Goal: Task Accomplishment & Management: Manage account settings

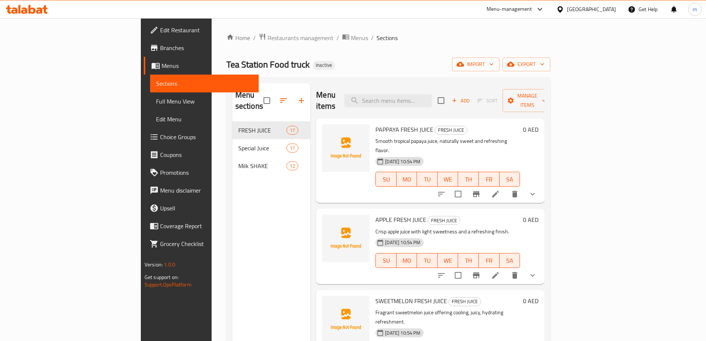
click at [156, 101] on span "Full Menu View" at bounding box center [204, 101] width 97 height 9
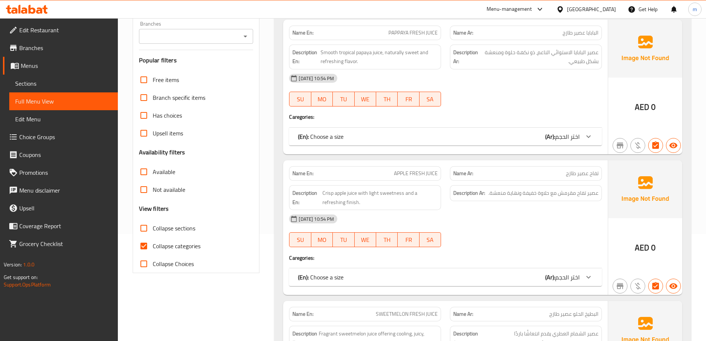
scroll to position [222, 0]
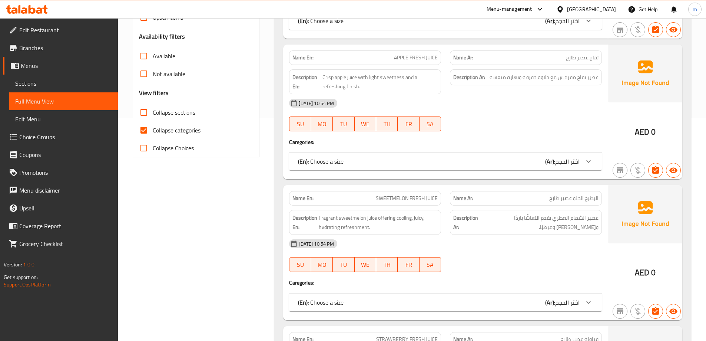
click at [179, 129] on span "Collapse categories" at bounding box center [177, 130] width 48 height 9
click at [153, 129] on input "Collapse categories" at bounding box center [144, 130] width 18 height 18
checkbox input "false"
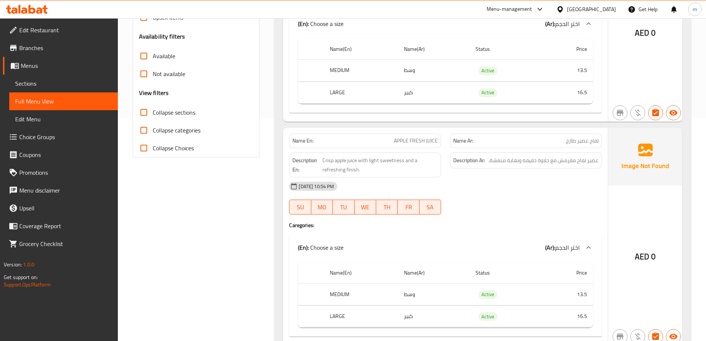
scroll to position [0, 0]
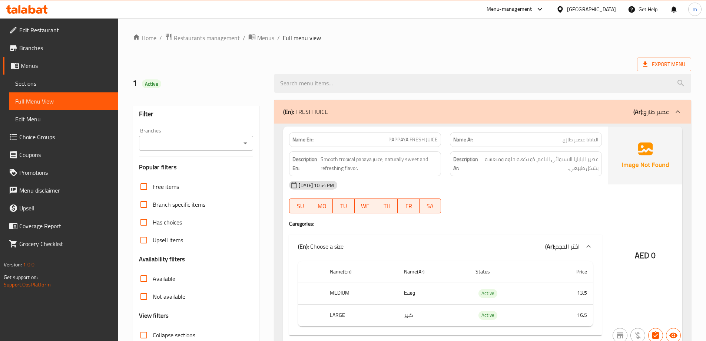
click at [165, 62] on div "Export Menu" at bounding box center [412, 64] width 559 height 14
click at [73, 78] on link "Sections" at bounding box center [63, 84] width 109 height 18
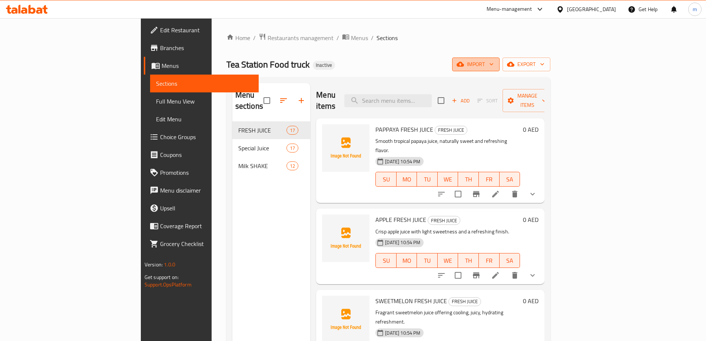
click at [494, 67] on span "import" at bounding box center [476, 64] width 36 height 9
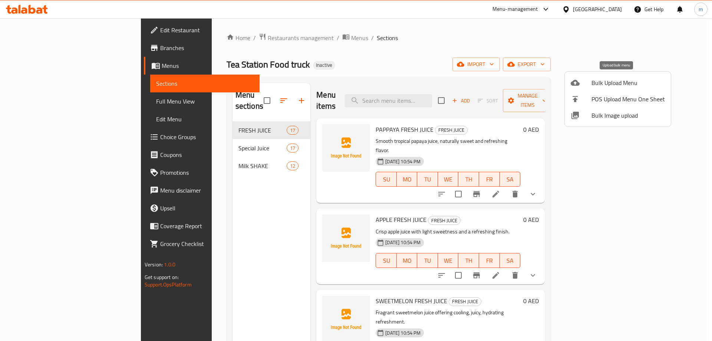
click at [607, 79] on span "Bulk Upload Menu" at bounding box center [627, 82] width 73 height 9
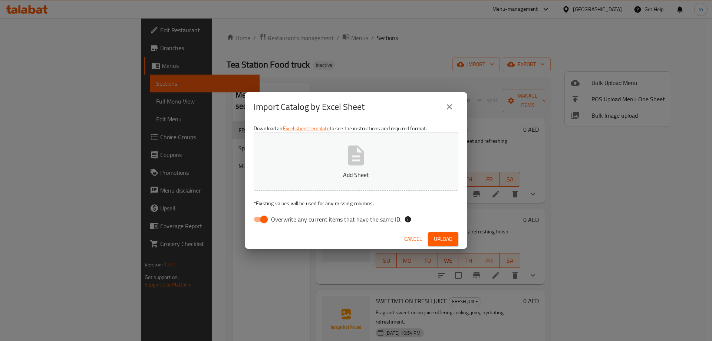
click at [287, 223] on span "Overwrite any current items that have the same ID." at bounding box center [336, 219] width 130 height 9
click at [285, 223] on input "Overwrite any current items that have the same ID." at bounding box center [264, 219] width 42 height 14
checkbox input "false"
click at [436, 230] on div "Cancel Upload" at bounding box center [356, 239] width 222 height 20
click at [437, 234] on button "Upload" at bounding box center [443, 239] width 30 height 14
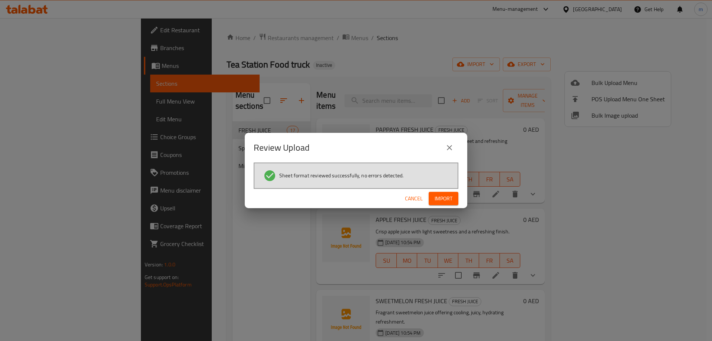
click at [435, 202] on span "Import" at bounding box center [444, 198] width 18 height 9
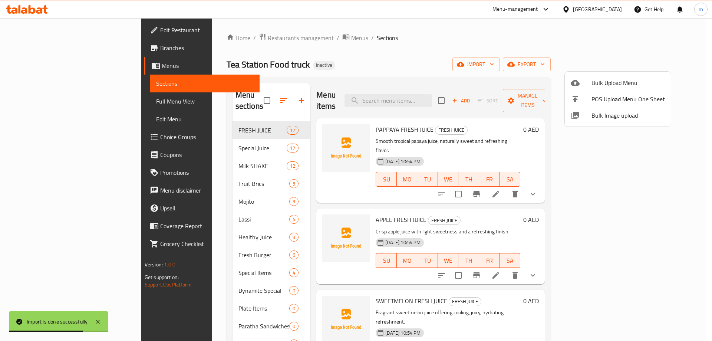
click at [273, 178] on div at bounding box center [356, 170] width 712 height 341
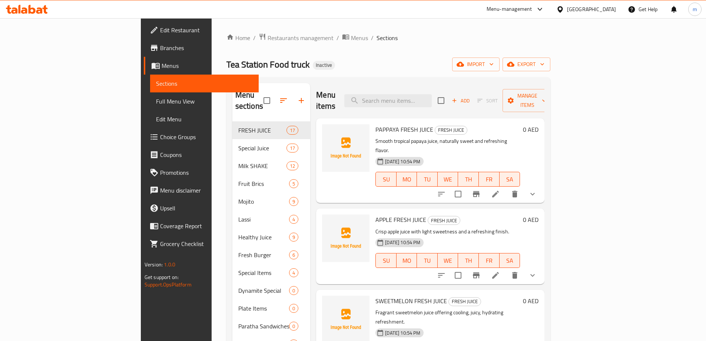
click at [156, 99] on span "Full Menu View" at bounding box center [204, 101] width 97 height 9
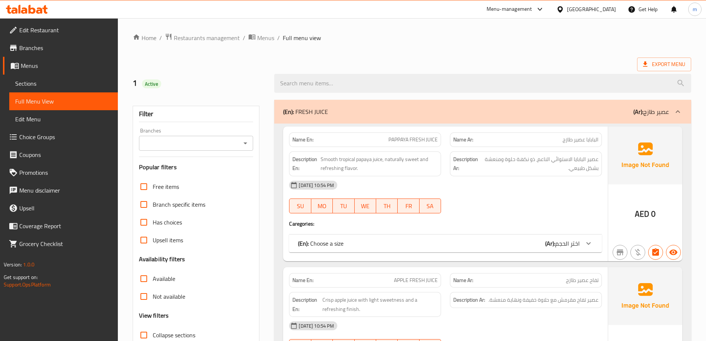
scroll to position [148, 0]
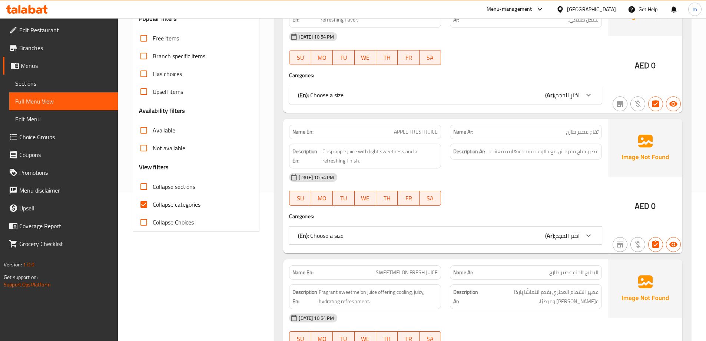
click at [155, 183] on span "Collapse sections" at bounding box center [174, 186] width 43 height 9
click at [153, 183] on input "Collapse sections" at bounding box center [144, 187] width 18 height 18
checkbox input "true"
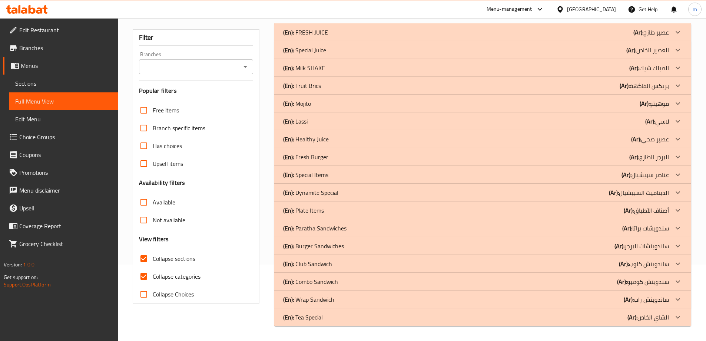
click at [169, 272] on span "Collapse categories" at bounding box center [177, 276] width 48 height 9
click at [153, 267] on input "Collapse categories" at bounding box center [144, 276] width 18 height 18
checkbox input "false"
click at [63, 76] on link "Sections" at bounding box center [63, 84] width 109 height 18
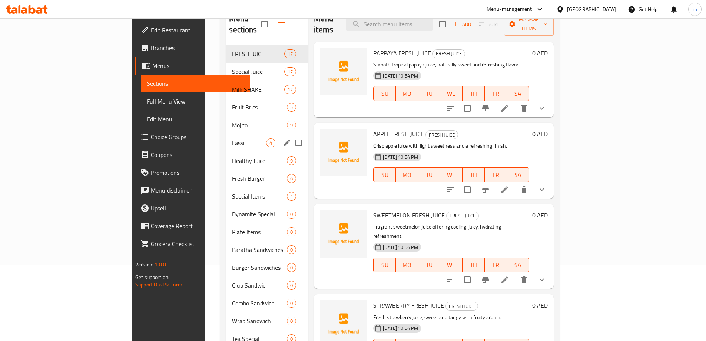
scroll to position [104, 0]
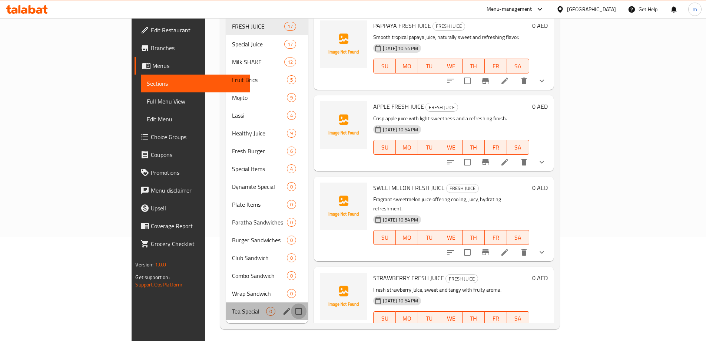
click at [291, 303] on input "Menu sections" at bounding box center [299, 311] width 16 height 16
checkbox input "true"
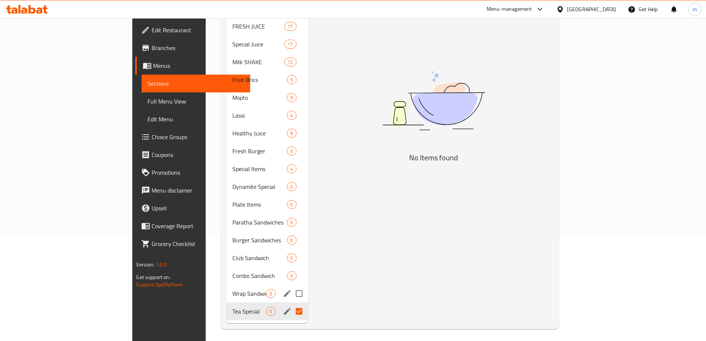
click at [291, 286] on input "Menu sections" at bounding box center [299, 294] width 16 height 16
checkbox input "false"
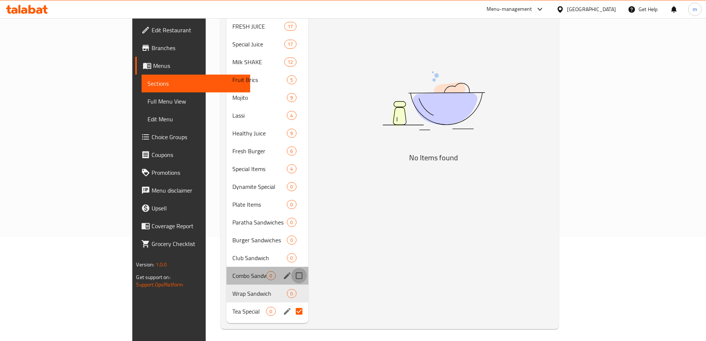
click at [291, 268] on input "Menu sections" at bounding box center [299, 276] width 16 height 16
checkbox input "true"
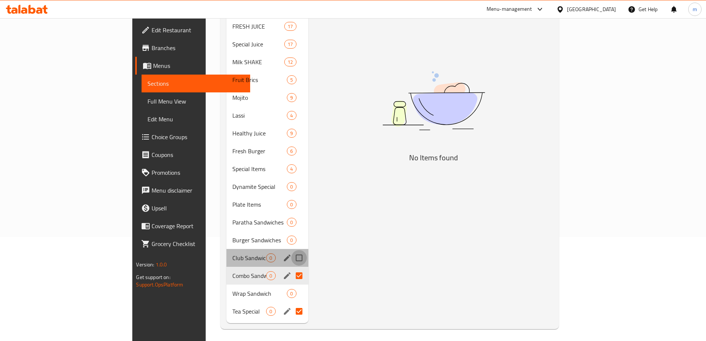
click at [291, 250] on input "Menu sections" at bounding box center [299, 258] width 16 height 16
checkbox input "true"
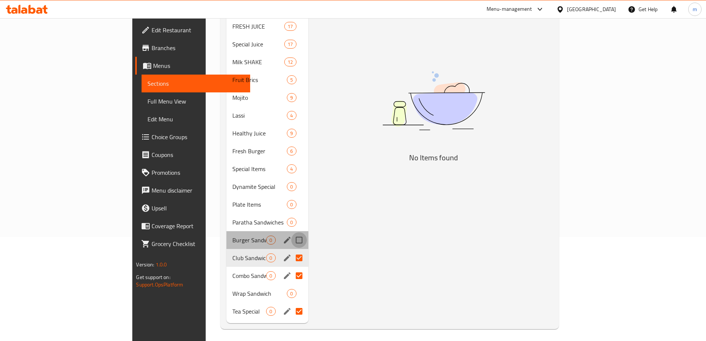
click at [291, 232] on input "Menu sections" at bounding box center [299, 240] width 16 height 16
checkbox input "true"
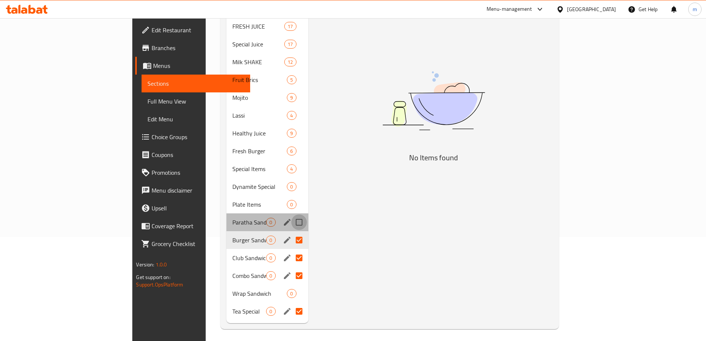
click at [291, 214] on input "Menu sections" at bounding box center [299, 222] width 16 height 16
checkbox input "true"
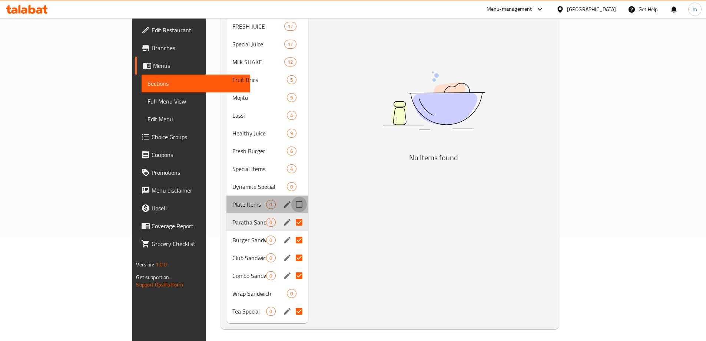
click at [291, 197] on input "Menu sections" at bounding box center [299, 205] width 16 height 16
checkbox input "true"
click at [291, 179] on input "Menu sections" at bounding box center [299, 187] width 16 height 16
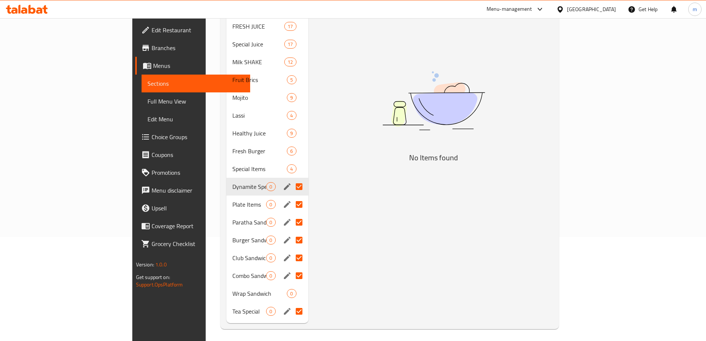
click at [291, 179] on input "Menu sections" at bounding box center [299, 187] width 16 height 16
checkbox input "false"
click at [291, 179] on input "Menu sections" at bounding box center [299, 187] width 16 height 16
checkbox input "true"
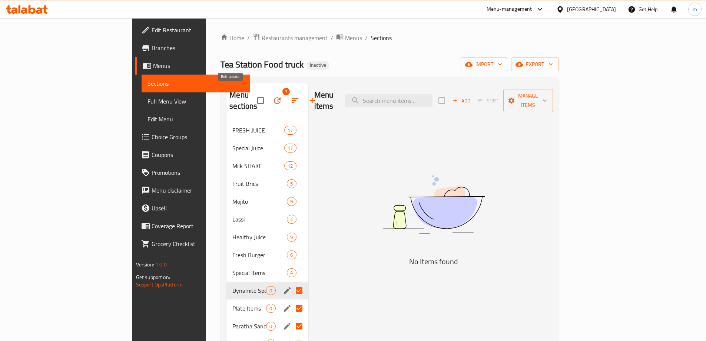
click at [273, 96] on icon "button" at bounding box center [277, 100] width 9 height 9
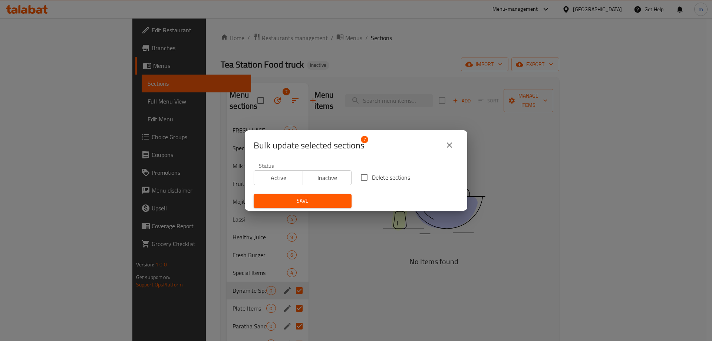
click at [372, 177] on span "Delete sections" at bounding box center [391, 177] width 38 height 9
click at [370, 177] on input "Delete sections" at bounding box center [364, 177] width 16 height 16
checkbox input "true"
click at [339, 198] on span "Save" at bounding box center [303, 200] width 86 height 9
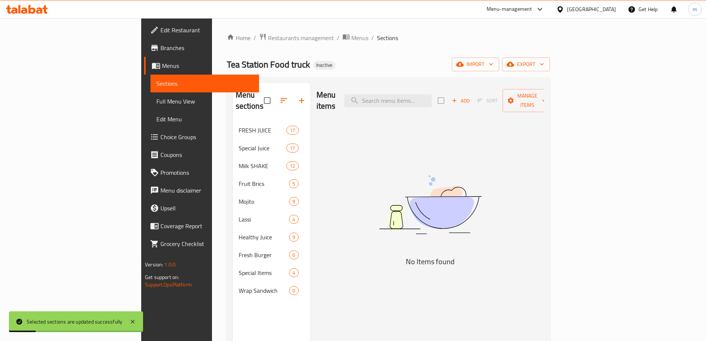
click at [338, 192] on div "Menu items Add Sort Manage items No Items found" at bounding box center [428, 253] width 234 height 341
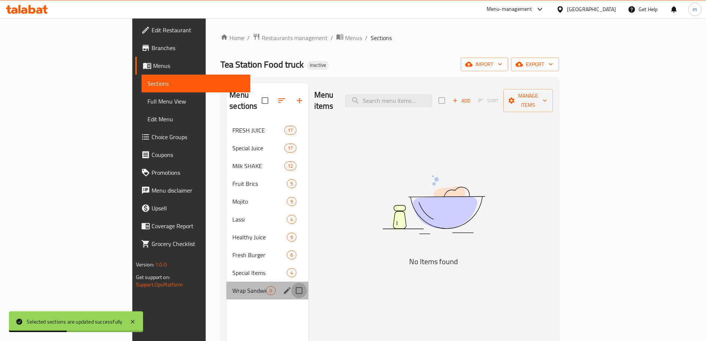
click at [291, 283] on input "Menu sections" at bounding box center [299, 291] width 16 height 16
checkbox input "true"
click at [273, 99] on icon "button" at bounding box center [277, 100] width 9 height 9
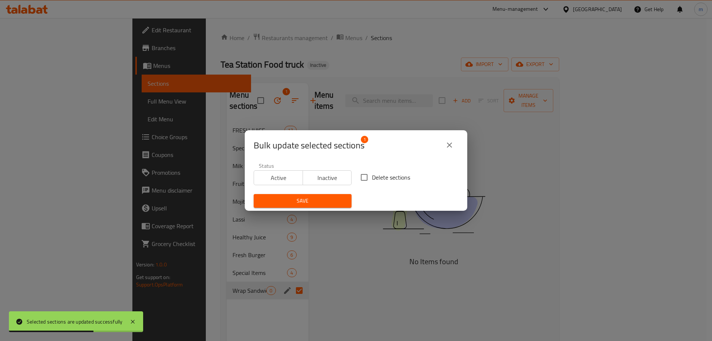
click at [384, 180] on span "Delete sections" at bounding box center [391, 177] width 38 height 9
click at [372, 180] on input "Delete sections" at bounding box center [364, 177] width 16 height 16
checkbox input "true"
click at [340, 194] on button "Save" at bounding box center [303, 201] width 98 height 14
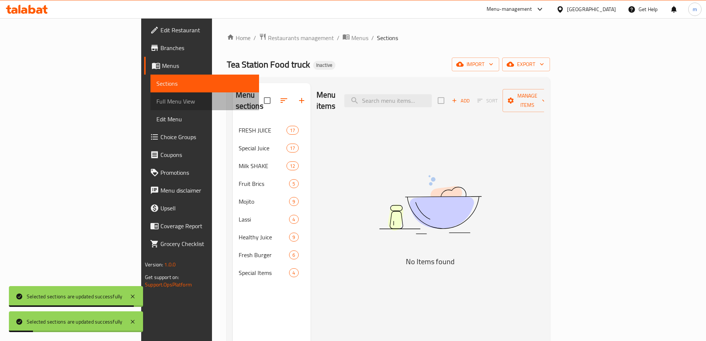
click at [156, 103] on span "Full Menu View" at bounding box center [204, 101] width 97 height 9
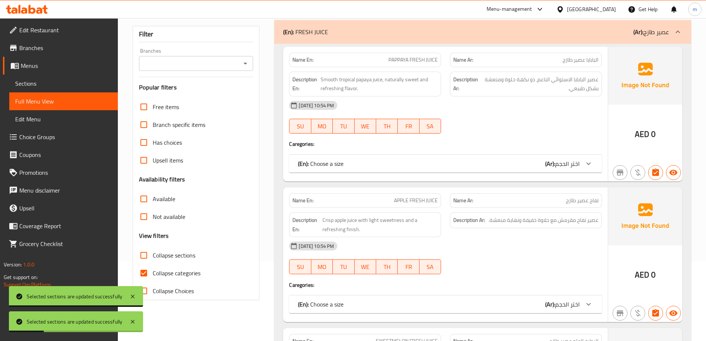
scroll to position [185, 0]
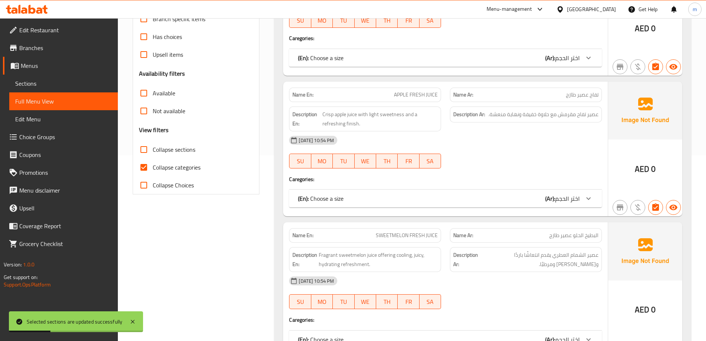
click at [182, 149] on span "Collapse sections" at bounding box center [174, 149] width 43 height 9
click at [153, 149] on input "Collapse sections" at bounding box center [144, 150] width 18 height 18
checkbox input "true"
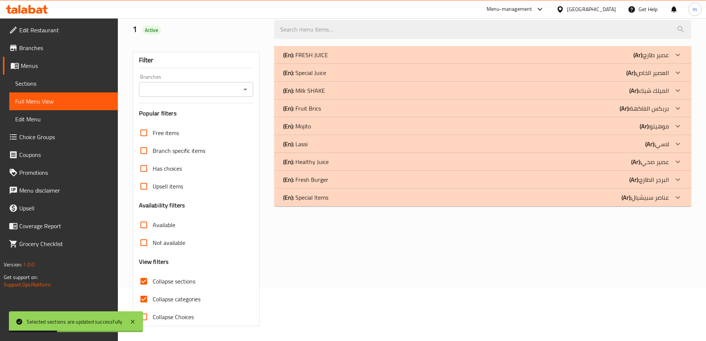
scroll to position [54, 0]
click at [176, 298] on span "Collapse categories" at bounding box center [177, 298] width 48 height 9
click at [153, 298] on input "Collapse categories" at bounding box center [144, 299] width 18 height 18
checkbox input "false"
click at [564, 195] on div "(En): Special Items (Ar): عناصر سبيشيال" at bounding box center [476, 197] width 386 height 9
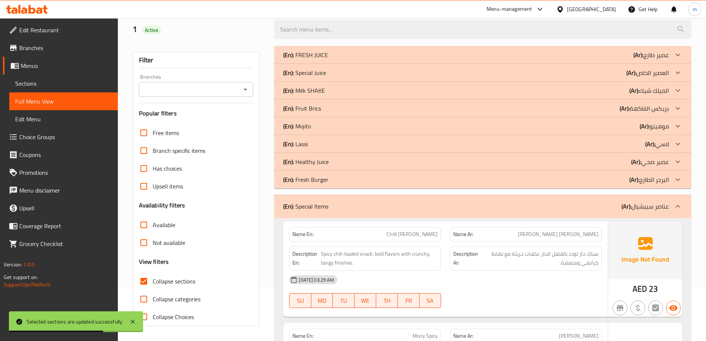
click at [565, 179] on div "(En): Fresh Burger (Ar): البرجر الطازج" at bounding box center [476, 179] width 386 height 9
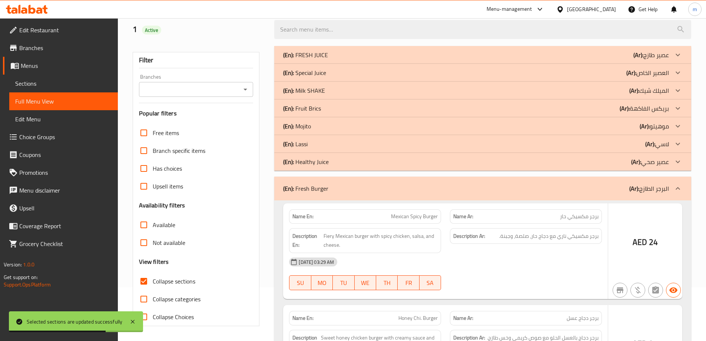
click at [568, 164] on div "(En): Healthy Juice (Ar): عصير صحي" at bounding box center [476, 161] width 386 height 9
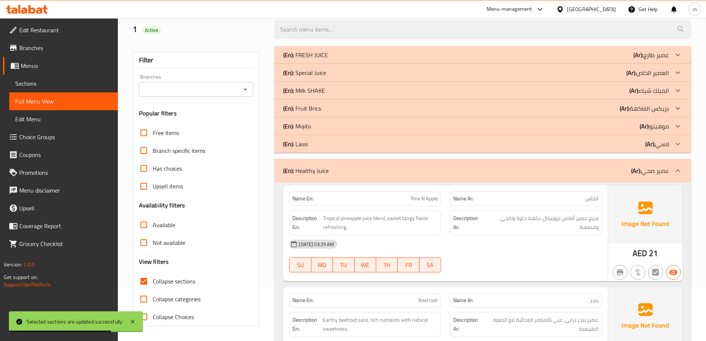
click at [576, 144] on div "(En): Lassi (Ar): لاسي" at bounding box center [476, 143] width 386 height 9
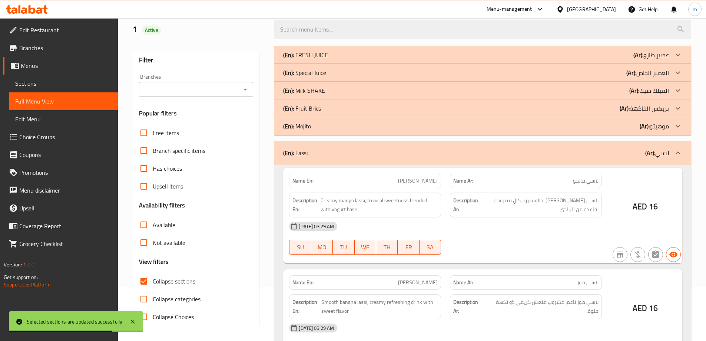
click at [582, 129] on div "(En): Mojito (Ar): موهيتو" at bounding box center [476, 126] width 386 height 9
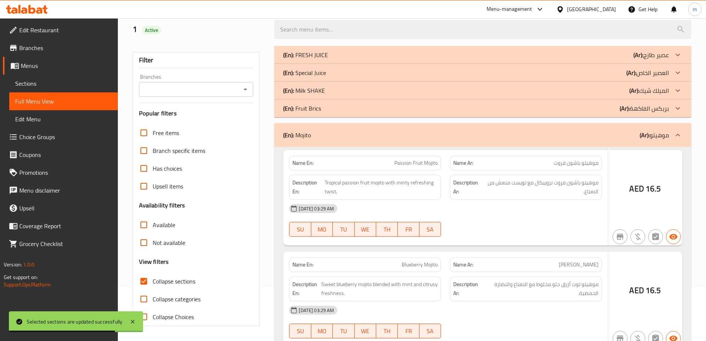
click at [591, 106] on div "(En): Fruit Brics (Ar): بريكس الفاكهة" at bounding box center [476, 108] width 386 height 9
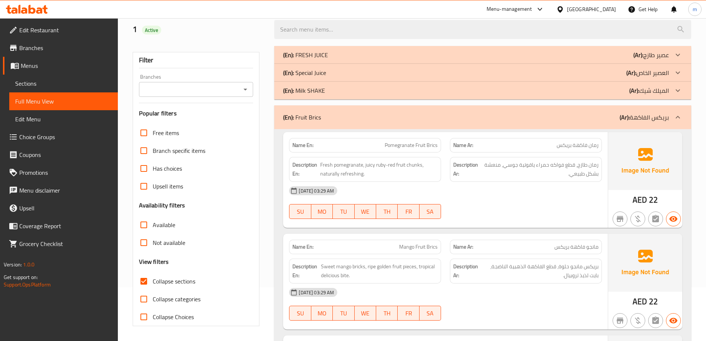
click at [476, 198] on div "[DATE] 03:29 AM" at bounding box center [446, 191] width 322 height 18
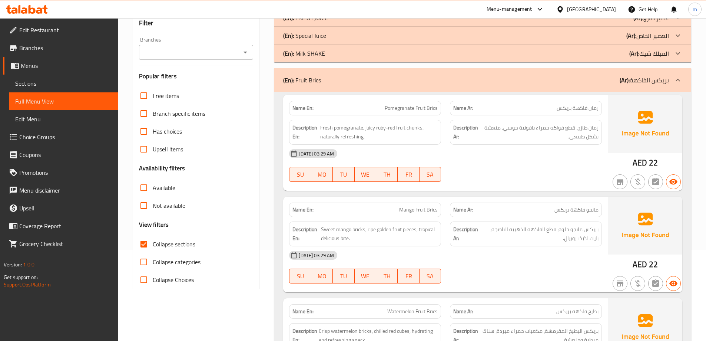
scroll to position [128, 0]
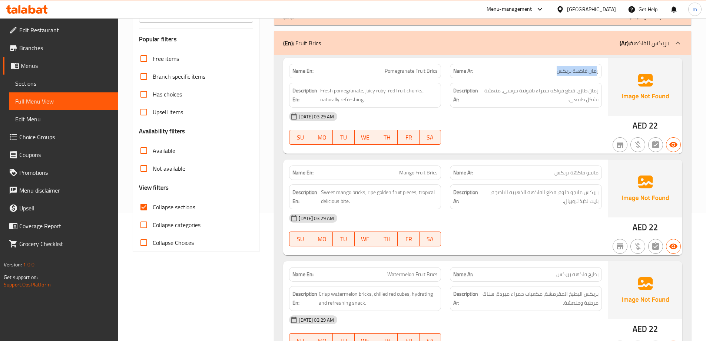
drag, startPoint x: 597, startPoint y: 71, endPoint x: 524, endPoint y: 65, distance: 73.7
click at [524, 65] on div "Name Ar: رمان فاكهة بريكس" at bounding box center [526, 71] width 152 height 14
drag, startPoint x: 380, startPoint y: 72, endPoint x: 435, endPoint y: 67, distance: 55.1
click at [435, 67] on p "Name En: Pomegranate Fruit Brics" at bounding box center [365, 71] width 145 height 8
drag, startPoint x: 360, startPoint y: 88, endPoint x: 311, endPoint y: 82, distance: 49.4
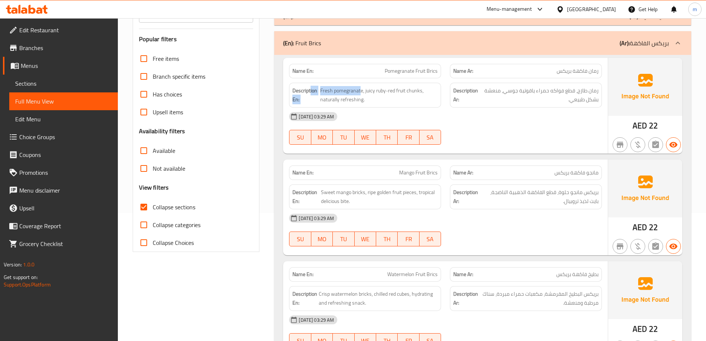
click at [311, 82] on div "Description En: Fresh pomegranate, juicy ruby-red fruit chunks, naturally refre…" at bounding box center [365, 95] width 161 height 34
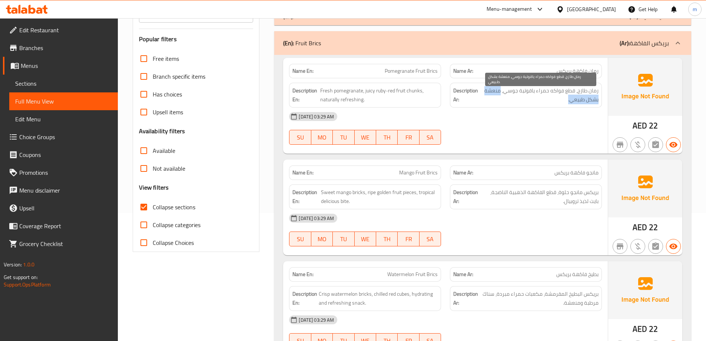
drag, startPoint x: 502, startPoint y: 89, endPoint x: 494, endPoint y: 100, distance: 14.1
click at [494, 100] on span "رمان طازج، قطع فواكه حمراء ياقوتية جوسي، منعشة بشكل طبيعي." at bounding box center [540, 95] width 118 height 18
click at [507, 225] on div "[DATE] 03:29 AM" at bounding box center [446, 218] width 322 height 18
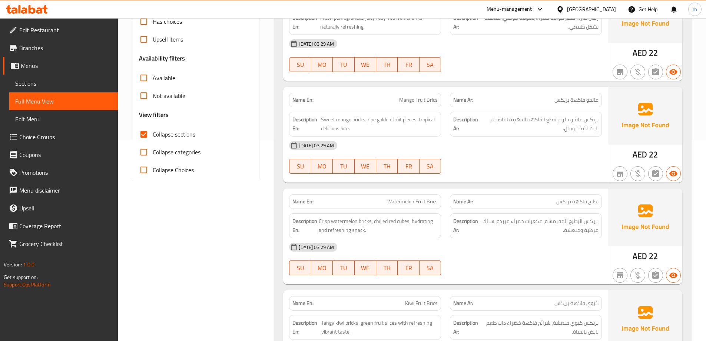
scroll to position [202, 0]
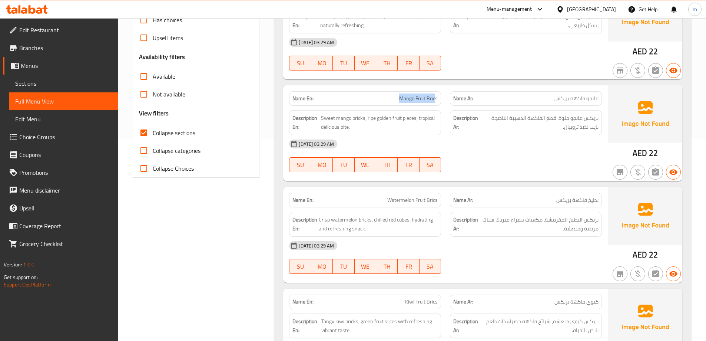
drag, startPoint x: 413, startPoint y: 93, endPoint x: 443, endPoint y: 93, distance: 30.0
click at [443, 93] on div "Name En: Mango Fruit Brics" at bounding box center [365, 98] width 161 height 23
drag, startPoint x: 598, startPoint y: 116, endPoint x: 560, endPoint y: 120, distance: 38.4
click at [560, 120] on span "بريكس مانجو حلوة، قطع الفاكهة الذهبية الناضجة، بايت لذيذ تروبيال." at bounding box center [540, 122] width 118 height 18
drag, startPoint x: 362, startPoint y: 116, endPoint x: 329, endPoint y: 113, distance: 32.8
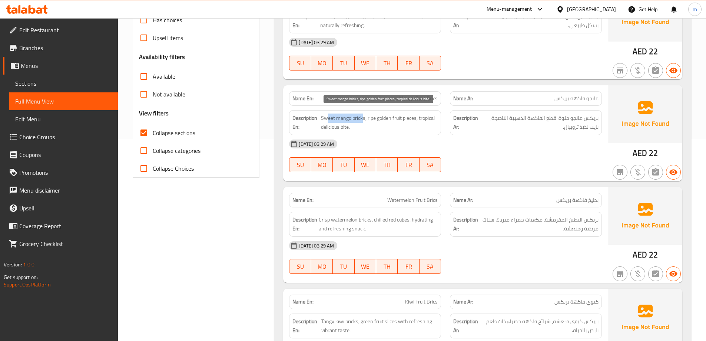
click at [326, 113] on div "Description En: Sweet mango bricks, ripe golden fruit pieces, tropical deliciou…" at bounding box center [365, 122] width 152 height 25
drag, startPoint x: 413, startPoint y: 117, endPoint x: 366, endPoint y: 119, distance: 46.4
click at [366, 119] on span "Sweet mango bricks, ripe golden fruit pieces, tropical delicious bite." at bounding box center [379, 122] width 117 height 18
click at [527, 166] on div "10-09-2025 03:29 AM SU MO TU WE TH FR SA" at bounding box center [446, 156] width 322 height 42
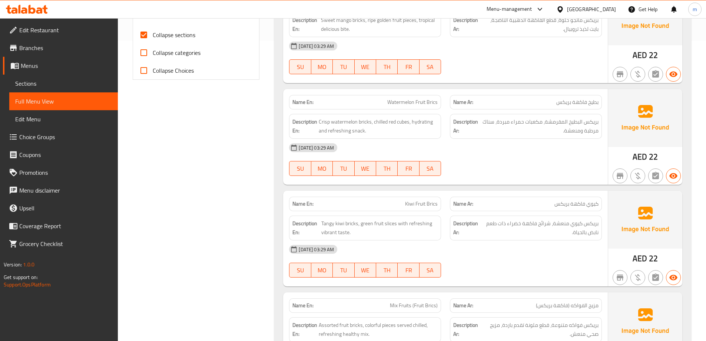
scroll to position [313, 0]
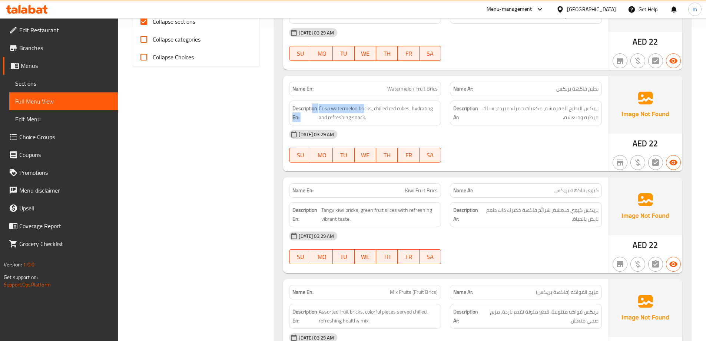
drag, startPoint x: 365, startPoint y: 108, endPoint x: 313, endPoint y: 98, distance: 53.6
click at [313, 98] on div "Description En: Crisp watermelon bricks, chilled red cubes, hydrating and refre…" at bounding box center [365, 113] width 161 height 34
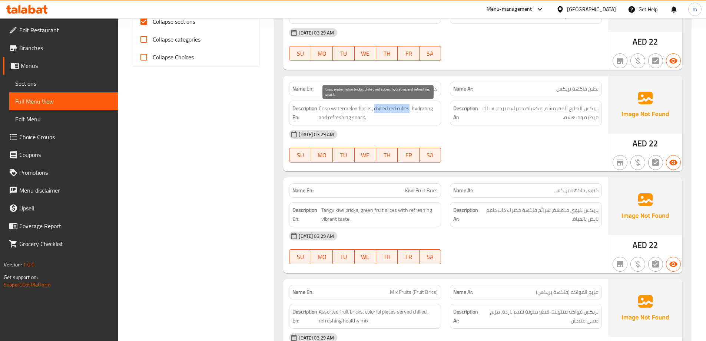
drag, startPoint x: 374, startPoint y: 106, endPoint x: 409, endPoint y: 107, distance: 34.9
click at [409, 107] on span "Crisp watermelon bricks, chilled red cubes, hydrating and refreshing snack." at bounding box center [378, 113] width 119 height 18
drag, startPoint x: 365, startPoint y: 119, endPoint x: 412, endPoint y: 110, distance: 48.7
click at [412, 110] on span "Crisp watermelon bricks, chilled red cubes, hydrating and refreshing snack." at bounding box center [378, 113] width 119 height 18
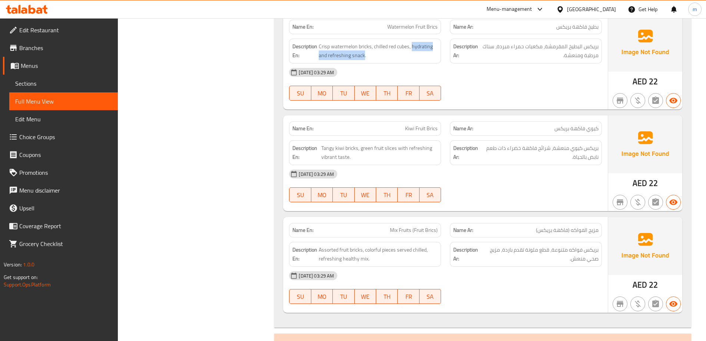
scroll to position [387, 0]
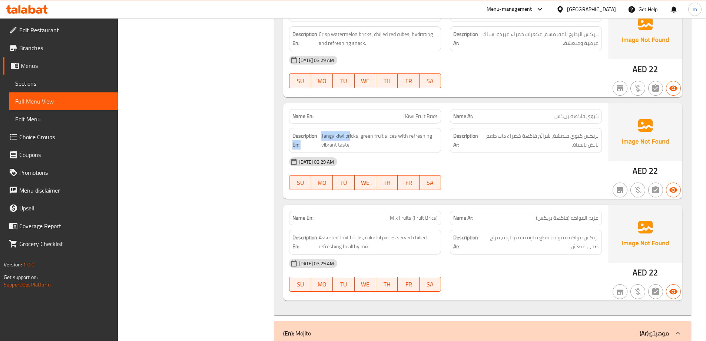
drag, startPoint x: 349, startPoint y: 134, endPoint x: 320, endPoint y: 136, distance: 29.4
click at [320, 136] on h6 "Description En: Tangy kiwi bricks, green fruit slices with refreshing vibrant t…" at bounding box center [365, 140] width 145 height 18
drag, startPoint x: 396, startPoint y: 136, endPoint x: 366, endPoint y: 132, distance: 31.0
click at [366, 132] on span "Tangy kiwi bricks, green fruit slices with refreshing vibrant taste." at bounding box center [379, 140] width 116 height 18
drag, startPoint x: 413, startPoint y: 132, endPoint x: 412, endPoint y: 141, distance: 8.9
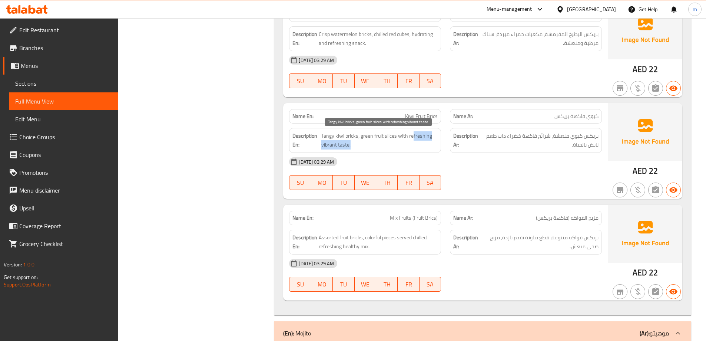
click at [412, 141] on span "Tangy kiwi bricks, green fruit slices with refreshing vibrant taste." at bounding box center [379, 140] width 116 height 18
click at [405, 145] on span "Tangy kiwi bricks, green fruit slices with refreshing vibrant taste." at bounding box center [379, 140] width 116 height 18
click at [382, 137] on span "Tangy kiwi bricks, green fruit slices with refreshing vibrant taste." at bounding box center [379, 140] width 116 height 18
drag, startPoint x: 392, startPoint y: 136, endPoint x: 362, endPoint y: 135, distance: 29.3
click at [362, 135] on span "Tangy kiwi bricks, green fruit slices with refreshing vibrant taste." at bounding box center [379, 140] width 116 height 18
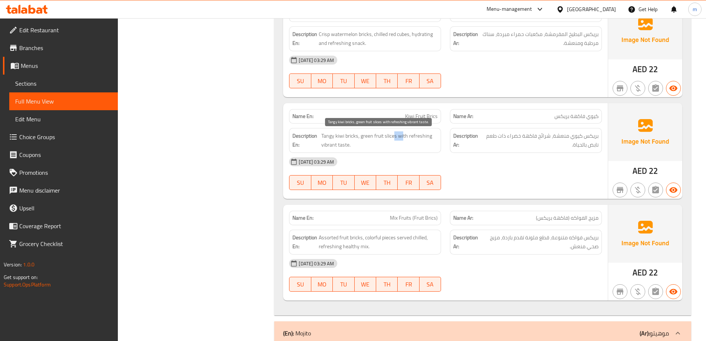
drag, startPoint x: 395, startPoint y: 136, endPoint x: 403, endPoint y: 136, distance: 7.8
click at [403, 136] on span "Tangy kiwi bricks, green fruit slices with refreshing vibrant taste." at bounding box center [379, 140] width 116 height 18
click at [405, 115] on p "Name En: Kiwi Fruit Brics" at bounding box center [365, 116] width 145 height 8
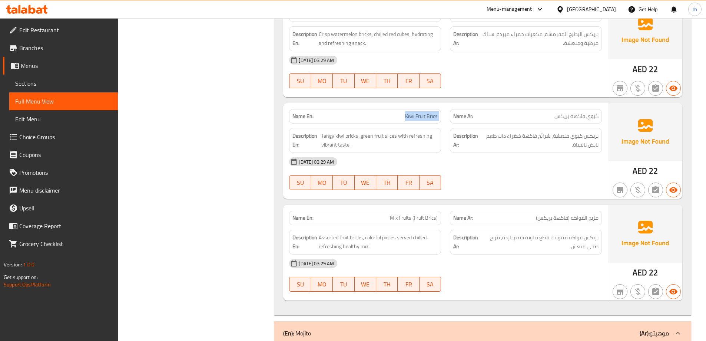
copy span "Kiwi Fruit Brics"
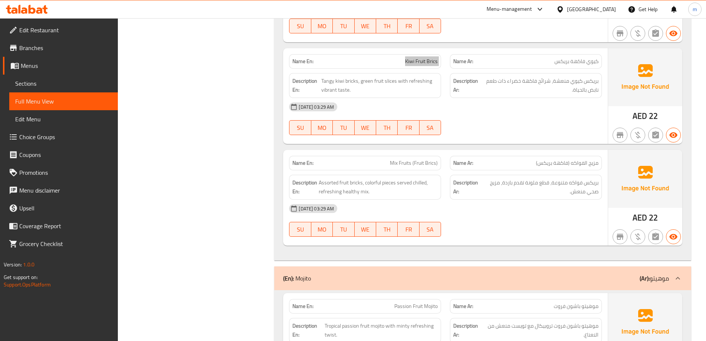
scroll to position [425, 0]
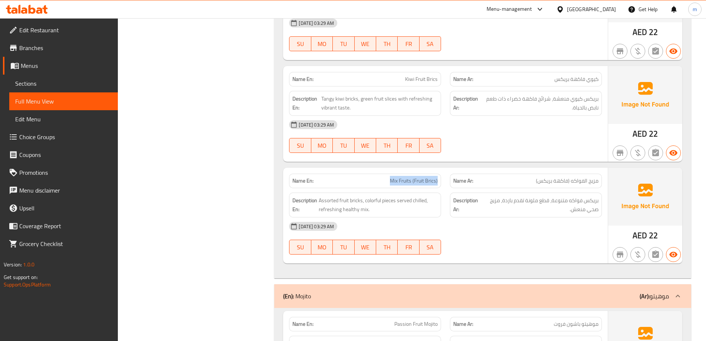
drag, startPoint x: 398, startPoint y: 181, endPoint x: 442, endPoint y: 181, distance: 44.1
click at [442, 181] on div "Name En: Mix Fruits (Fruit Brics)" at bounding box center [365, 180] width 161 height 23
drag, startPoint x: 364, startPoint y: 199, endPoint x: 313, endPoint y: 204, distance: 50.6
click at [313, 204] on h6 "Description En: Assorted fruit bricks, colorful pieces served chilled, refreshi…" at bounding box center [365, 205] width 145 height 18
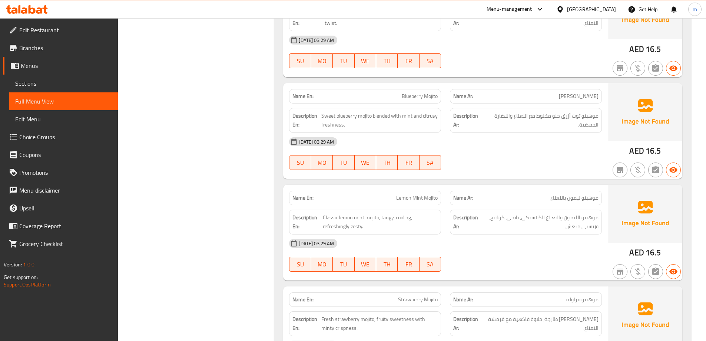
scroll to position [758, 0]
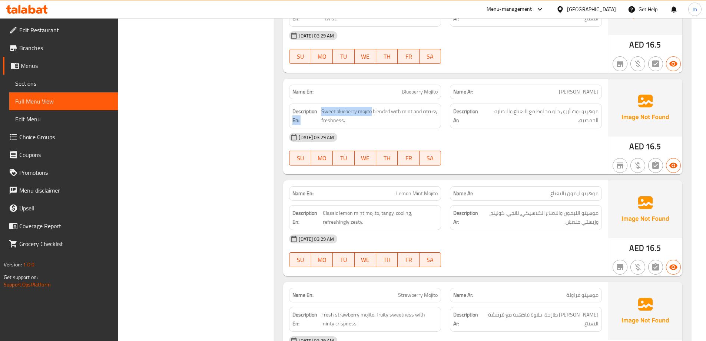
drag, startPoint x: 372, startPoint y: 111, endPoint x: 320, endPoint y: 108, distance: 51.3
click at [320, 108] on h6 "Description En: Sweet blueberry mojito blended with mint and citrusy freshness." at bounding box center [365, 116] width 145 height 18
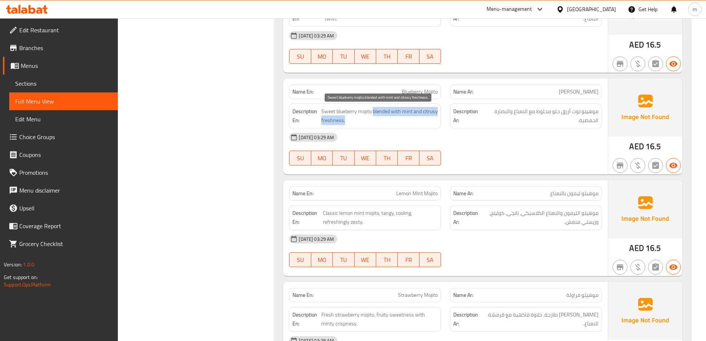
drag, startPoint x: 374, startPoint y: 110, endPoint x: 434, endPoint y: 120, distance: 61.2
click at [434, 120] on span "Sweet blueberry mojito blended with mint and citrusy freshness." at bounding box center [379, 116] width 116 height 18
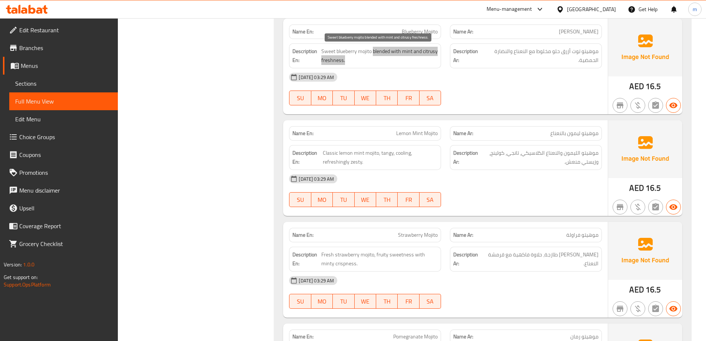
scroll to position [832, 0]
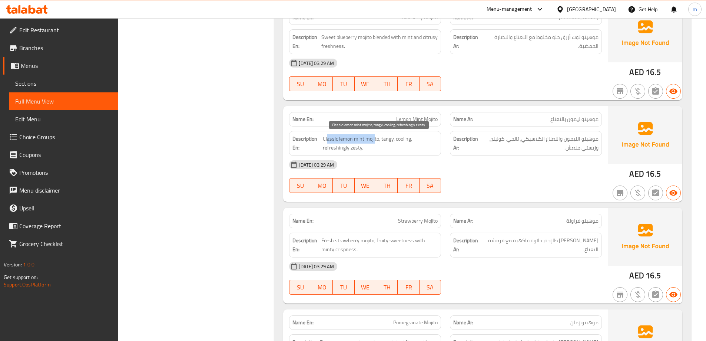
drag, startPoint x: 375, startPoint y: 139, endPoint x: 327, endPoint y: 135, distance: 47.6
click at [327, 135] on span "Classic lemon mint mojito, tangy, cooling, refreshingly zesty." at bounding box center [380, 143] width 115 height 18
drag, startPoint x: 385, startPoint y: 139, endPoint x: 397, endPoint y: 149, distance: 15.8
click at [397, 149] on span "Classic lemon mint mojito, tangy, cooling, refreshingly zesty." at bounding box center [380, 143] width 115 height 18
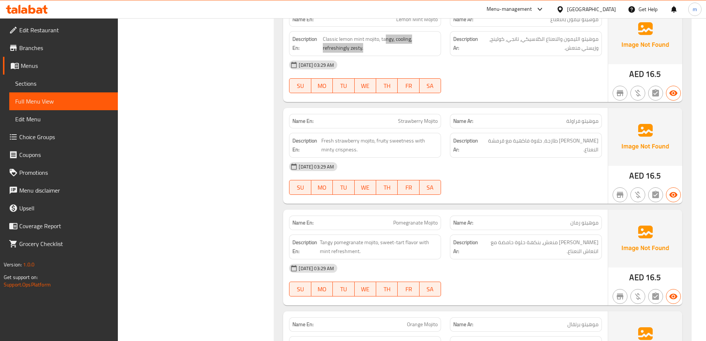
scroll to position [944, 0]
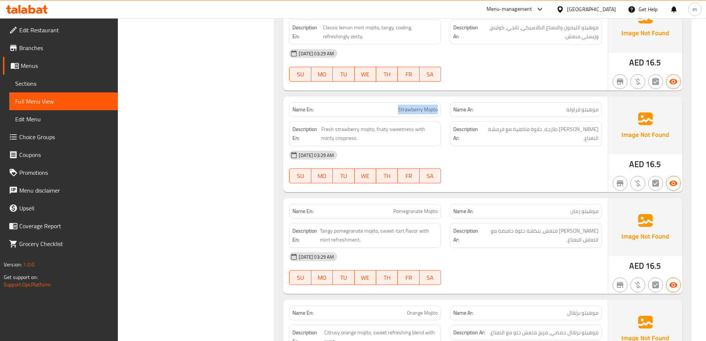
drag, startPoint x: 380, startPoint y: 107, endPoint x: 444, endPoint y: 105, distance: 63.8
click at [444, 105] on div "Name En: Strawberry Mojito" at bounding box center [365, 109] width 161 height 23
drag, startPoint x: 371, startPoint y: 129, endPoint x: 322, endPoint y: 126, distance: 49.1
click at [322, 126] on span "Fresh strawberry mojito, fruity sweetness with minty crispness." at bounding box center [379, 134] width 116 height 18
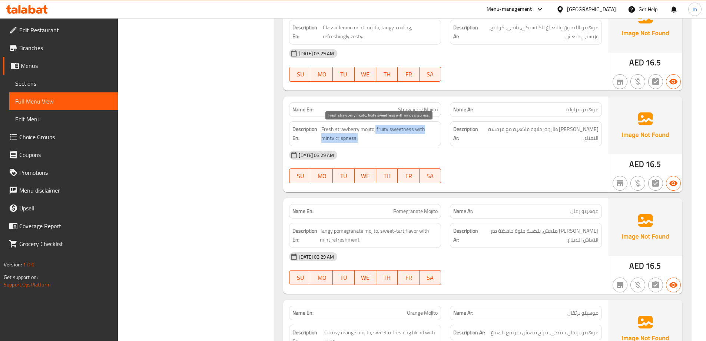
drag, startPoint x: 376, startPoint y: 129, endPoint x: 416, endPoint y: 136, distance: 40.7
click at [416, 136] on span "Fresh strawberry mojito, fruity sweetness with minty crispness." at bounding box center [379, 134] width 116 height 18
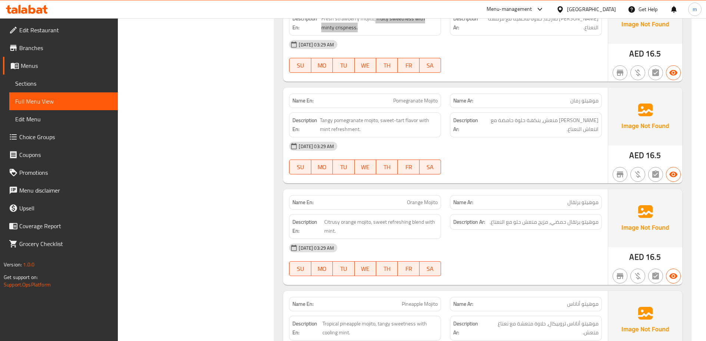
scroll to position [1055, 0]
drag, startPoint x: 379, startPoint y: 118, endPoint x: 329, endPoint y: 115, distance: 50.2
click at [329, 115] on span "Tangy pomegranate mojito, sweet-tart flavor with mint refreshment." at bounding box center [379, 124] width 118 height 18
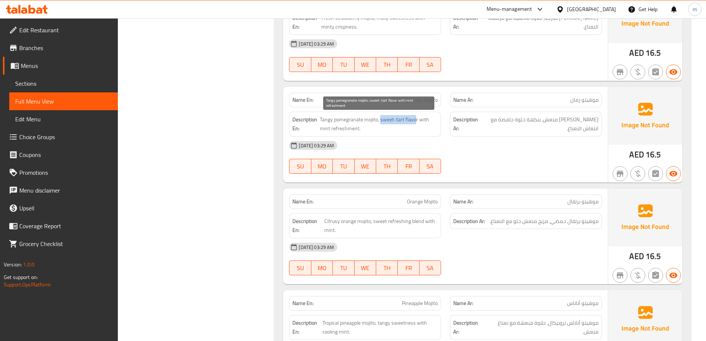
drag, startPoint x: 408, startPoint y: 120, endPoint x: 380, endPoint y: 117, distance: 27.2
click at [380, 117] on span "Tangy pomegranate mojito, sweet-tart flavor with mint refreshment." at bounding box center [379, 124] width 118 height 18
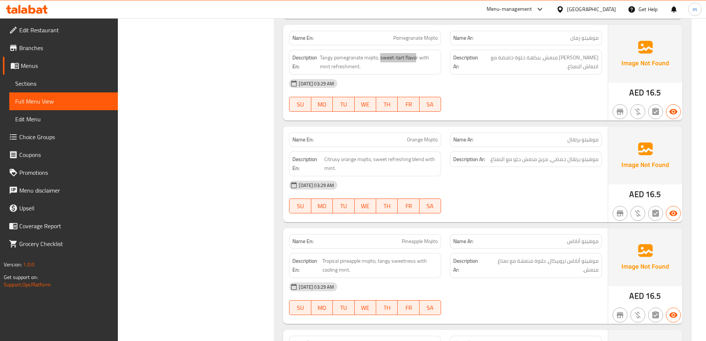
scroll to position [1129, 0]
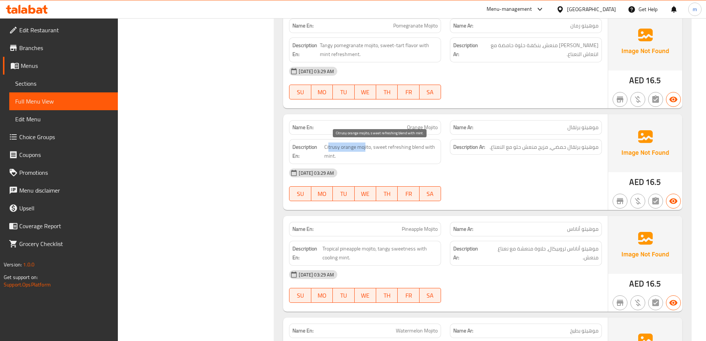
drag, startPoint x: 366, startPoint y: 148, endPoint x: 329, endPoint y: 145, distance: 37.2
click at [329, 145] on span "Citrusy orange mojito, sweet refreshing blend with mint." at bounding box center [380, 151] width 113 height 18
drag, startPoint x: 374, startPoint y: 144, endPoint x: 423, endPoint y: 149, distance: 50.0
click at [423, 149] on span "Citrusy orange mojito, sweet refreshing blend with mint." at bounding box center [380, 151] width 113 height 18
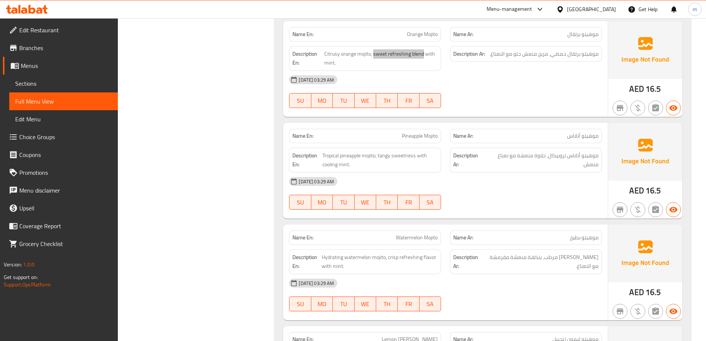
scroll to position [1240, 0]
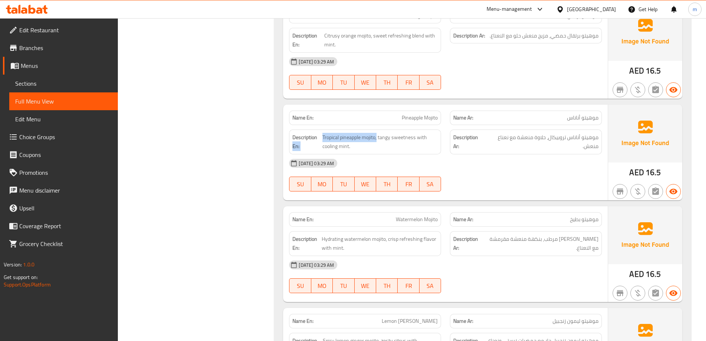
drag, startPoint x: 378, startPoint y: 136, endPoint x: 326, endPoint y: 138, distance: 52.3
click at [322, 137] on h6 "Description En: Tropical pineapple mojito, tangy sweetness with cooling mint." at bounding box center [365, 142] width 145 height 18
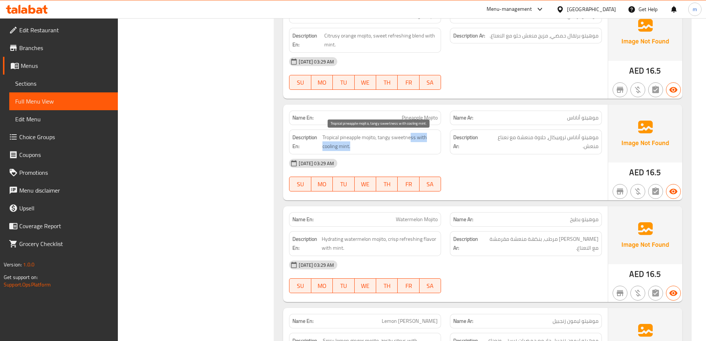
drag, startPoint x: 412, startPoint y: 136, endPoint x: 385, endPoint y: 150, distance: 29.7
click at [385, 150] on span "Tropical pineapple mojito, tangy sweetness with cooling mint." at bounding box center [380, 142] width 115 height 18
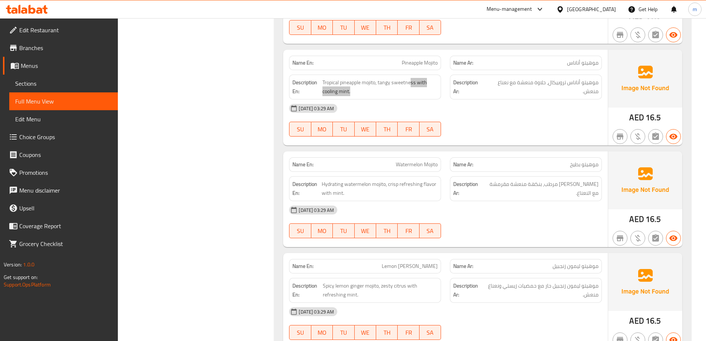
scroll to position [1314, 0]
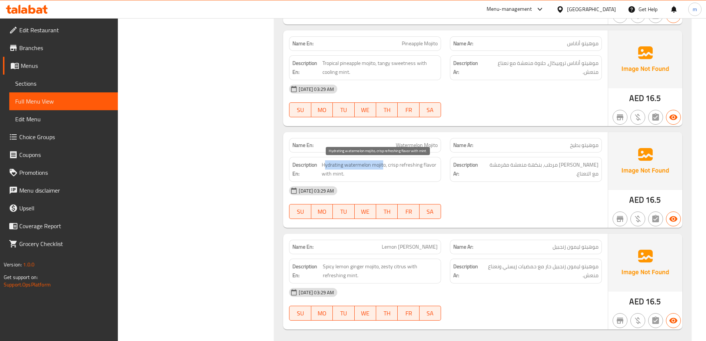
drag, startPoint x: 378, startPoint y: 162, endPoint x: 324, endPoint y: 161, distance: 53.4
click at [324, 161] on span "Hydrating watermelon mojito, crisp refreshing flavor with mint." at bounding box center [380, 169] width 116 height 18
drag, startPoint x: 388, startPoint y: 162, endPoint x: 432, endPoint y: 170, distance: 44.9
click at [432, 170] on span "Hydrating watermelon mojito, crisp refreshing flavor with mint." at bounding box center [380, 169] width 116 height 18
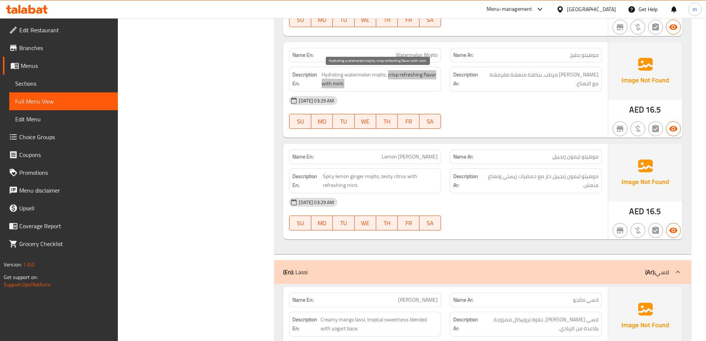
scroll to position [1426, 0]
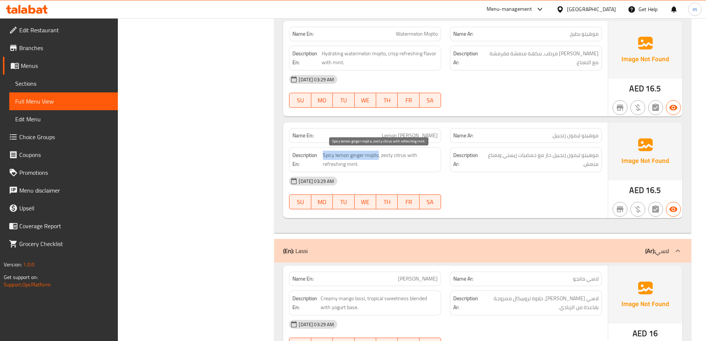
drag, startPoint x: 379, startPoint y: 154, endPoint x: 324, endPoint y: 151, distance: 55.3
click at [324, 151] on span "Spicy lemon ginger mojito, zesty citrus with refreshing mint." at bounding box center [380, 160] width 115 height 18
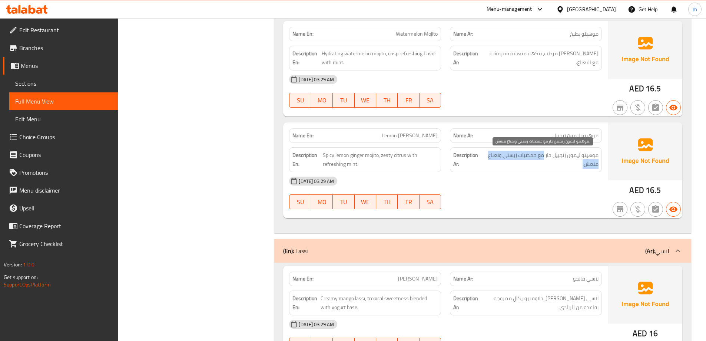
drag, startPoint x: 544, startPoint y: 154, endPoint x: 491, endPoint y: 163, distance: 53.8
click at [491, 163] on span "موهيتو ليمون زنجبيل حار مع حمضيات زيستي ونعناع منعش." at bounding box center [541, 160] width 115 height 18
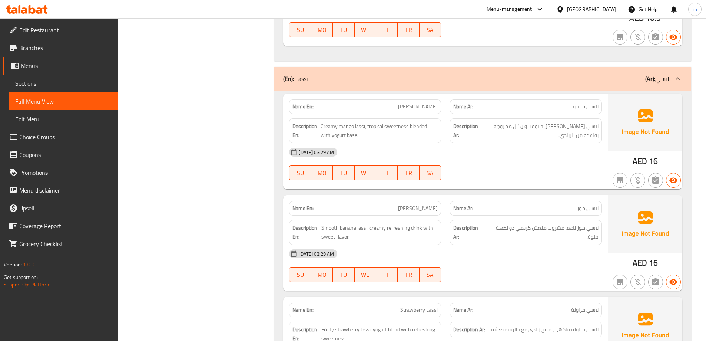
scroll to position [1611, 0]
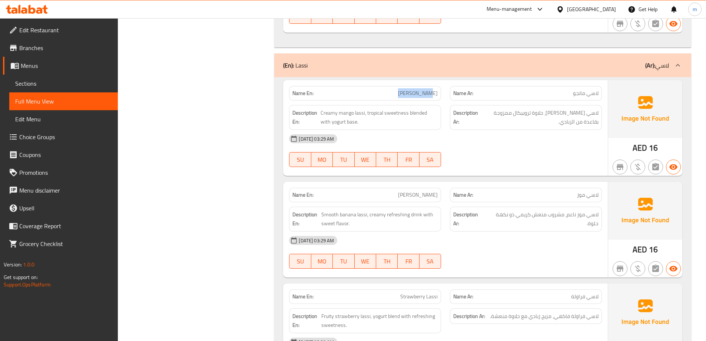
drag, startPoint x: 439, startPoint y: 90, endPoint x: 443, endPoint y: 91, distance: 4.5
click at [443, 91] on div "Name En: Mango Lassi" at bounding box center [365, 93] width 161 height 23
drag, startPoint x: 363, startPoint y: 112, endPoint x: 323, endPoint y: 112, distance: 40.0
click at [323, 112] on span "Creamy mango lassi, tropical sweetness blended with yogurt base." at bounding box center [379, 117] width 117 height 18
drag, startPoint x: 427, startPoint y: 111, endPoint x: 367, endPoint y: 109, distance: 59.4
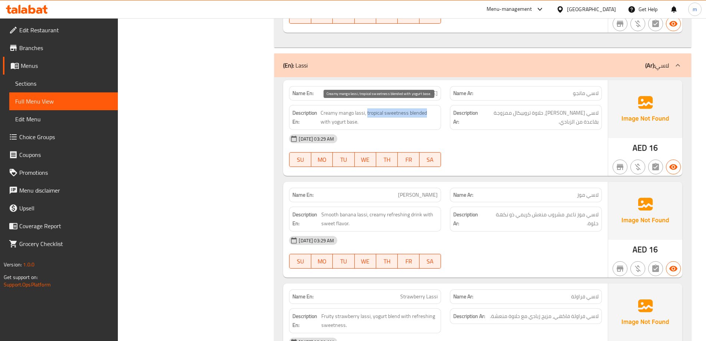
click at [367, 109] on span "Creamy mango lassi, tropical sweetness blended with yogurt base." at bounding box center [379, 117] width 117 height 18
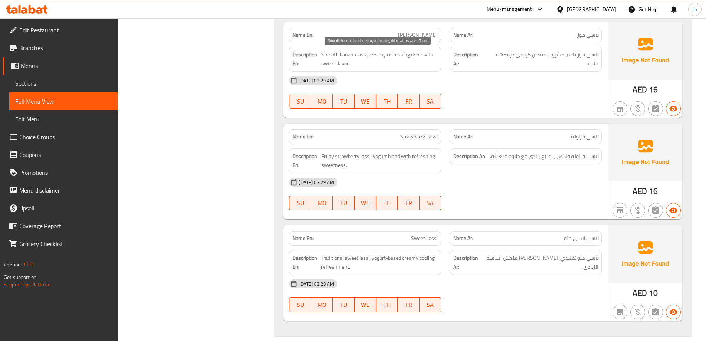
scroll to position [1759, 0]
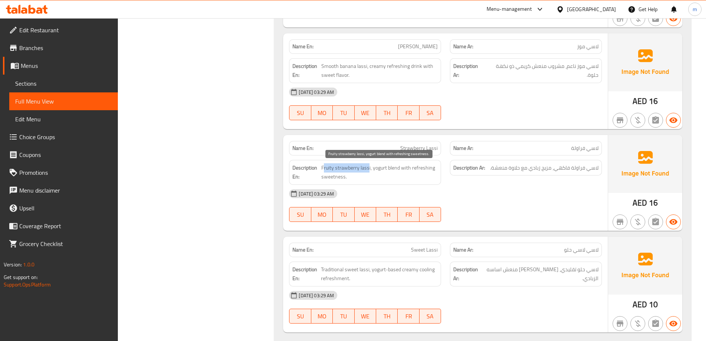
drag, startPoint x: 369, startPoint y: 168, endPoint x: 323, endPoint y: 165, distance: 46.0
click at [323, 165] on span "Fruity strawberry lassi, yogurt blend with refreshing sweetness." at bounding box center [379, 172] width 116 height 18
drag, startPoint x: 399, startPoint y: 167, endPoint x: 376, endPoint y: 169, distance: 22.7
click at [376, 169] on span "Fruity strawberry lassi, yogurt blend with refreshing sweetness." at bounding box center [379, 172] width 116 height 18
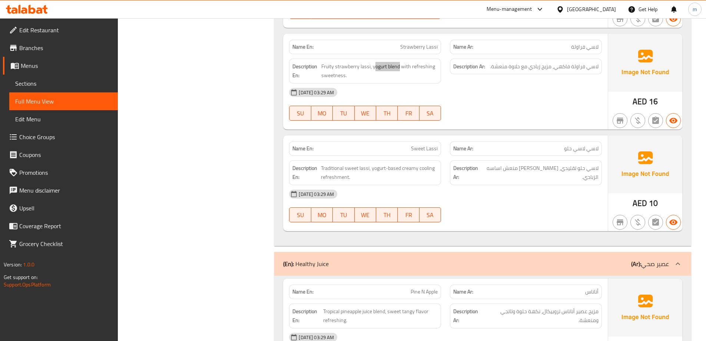
scroll to position [1871, 0]
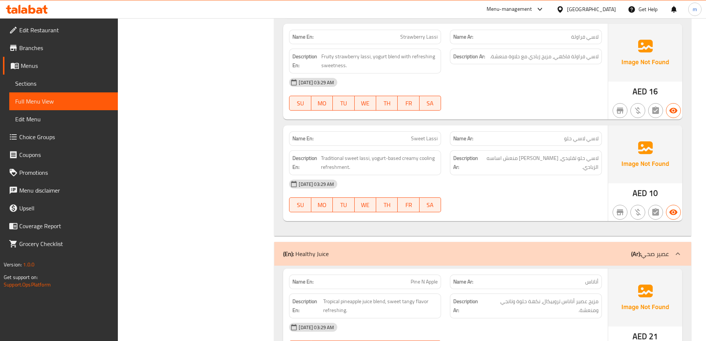
click at [428, 135] on span "Sweet Lassi" at bounding box center [424, 139] width 27 height 8
copy span "Sweet Lassi"
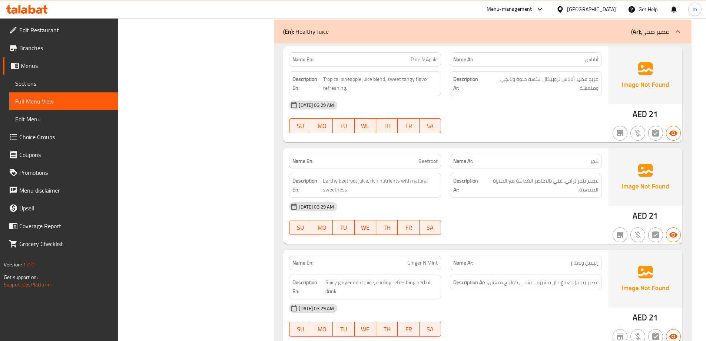
scroll to position [2093, 0]
click at [432, 59] on span "Pine N Apple" at bounding box center [424, 59] width 27 height 8
drag, startPoint x: 384, startPoint y: 76, endPoint x: 323, endPoint y: 80, distance: 60.9
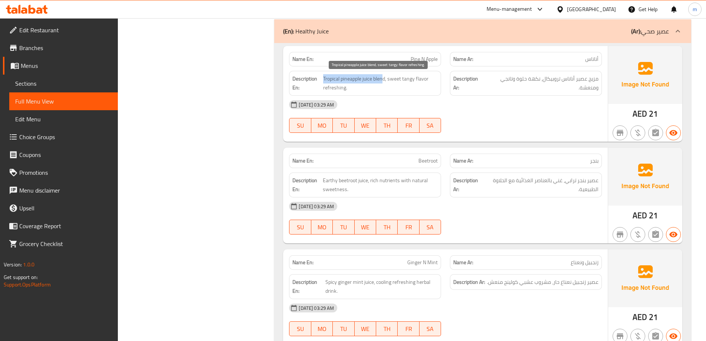
click at [323, 80] on span "Tropical pineapple juice blend, sweet tangy flavor refreshing." at bounding box center [380, 83] width 115 height 18
drag, startPoint x: 389, startPoint y: 77, endPoint x: 426, endPoint y: 88, distance: 39.0
click at [426, 88] on span "Tropical pineapple juice blend, sweet tangy flavor refreshing." at bounding box center [380, 83] width 115 height 18
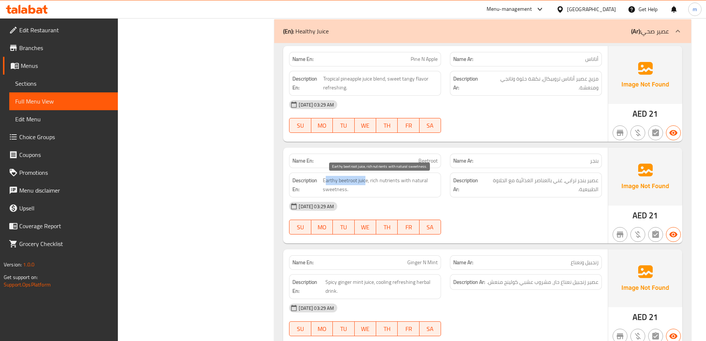
drag, startPoint x: 367, startPoint y: 179, endPoint x: 326, endPoint y: 180, distance: 40.4
click at [326, 180] on span "Earthy beetroot juice, rich nutrients with natural sweetness." at bounding box center [380, 185] width 115 height 18
drag, startPoint x: 370, startPoint y: 179, endPoint x: 406, endPoint y: 188, distance: 37.4
click at [406, 188] on span "Earthy beetroot juice, rich nutrients with natural sweetness." at bounding box center [380, 185] width 115 height 18
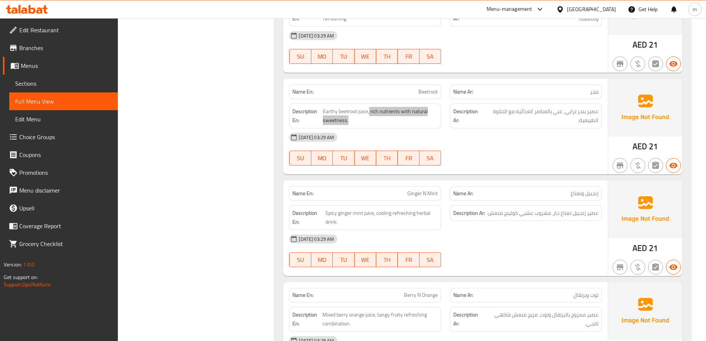
scroll to position [2204, 0]
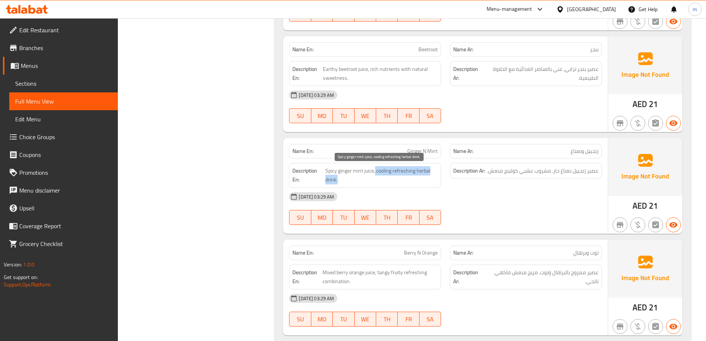
drag, startPoint x: 413, startPoint y: 180, endPoint x: 375, endPoint y: 172, distance: 39.4
click at [375, 172] on span "Spicy ginger mint juice, cooling refreshing herbal drink." at bounding box center [382, 175] width 112 height 18
click at [379, 171] on span "Spicy ginger mint juice, cooling refreshing herbal drink." at bounding box center [382, 175] width 112 height 18
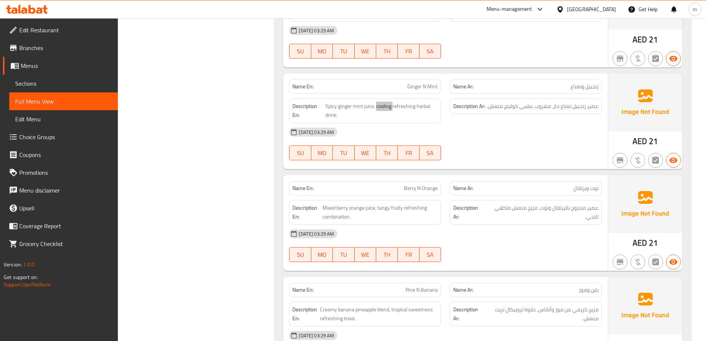
scroll to position [2279, 0]
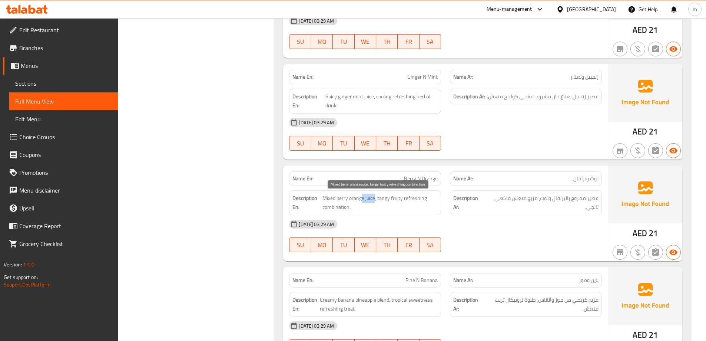
drag, startPoint x: 375, startPoint y: 197, endPoint x: 361, endPoint y: 199, distance: 13.9
click at [361, 199] on span "Mixed berry orange juice, tangy fruity refreshing combination." at bounding box center [380, 203] width 115 height 18
drag, startPoint x: 352, startPoint y: 210, endPoint x: 327, endPoint y: 207, distance: 25.3
click at [327, 208] on span "Mixed berry orange juice, tangy fruity refreshing combination." at bounding box center [380, 203] width 115 height 18
drag, startPoint x: 419, startPoint y: 201, endPoint x: 385, endPoint y: 201, distance: 33.4
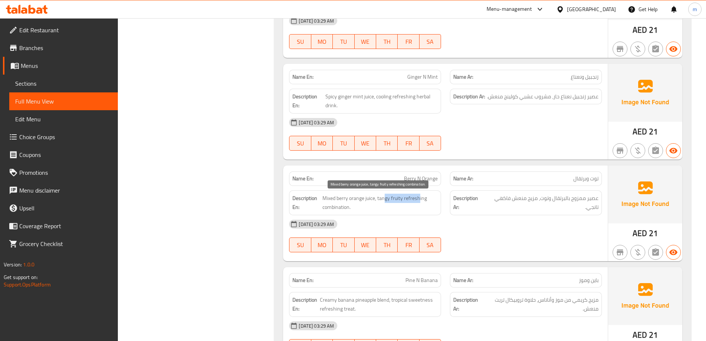
click at [385, 201] on span "Mixed berry orange juice, tangy fruity refreshing combination." at bounding box center [380, 203] width 115 height 18
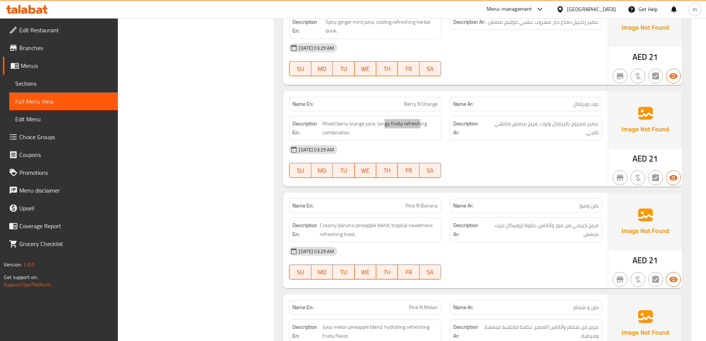
scroll to position [2427, 0]
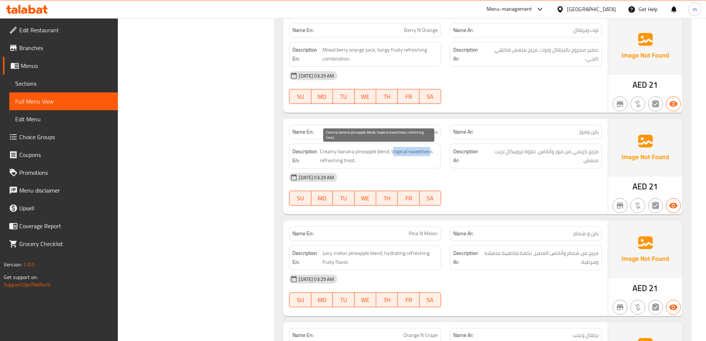
drag, startPoint x: 393, startPoint y: 151, endPoint x: 430, endPoint y: 151, distance: 36.7
click at [430, 151] on span "Creamy banana pineapple blend, tropical sweetness refreshing treat." at bounding box center [379, 156] width 118 height 18
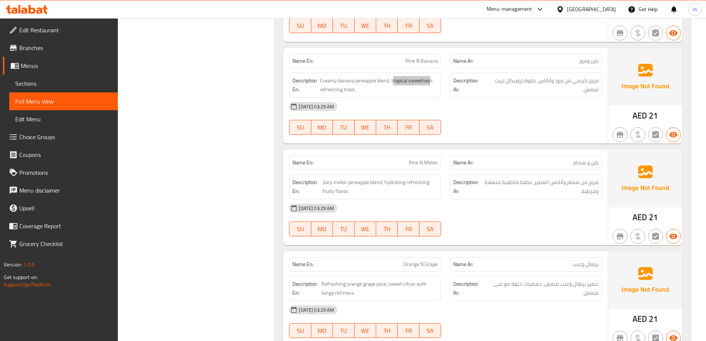
scroll to position [2501, 0]
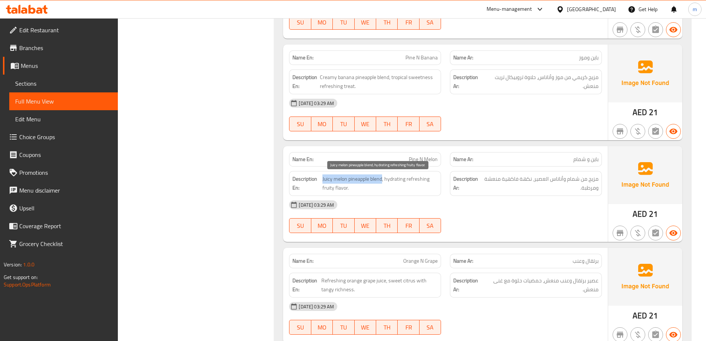
drag, startPoint x: 383, startPoint y: 179, endPoint x: 323, endPoint y: 176, distance: 59.8
click at [323, 176] on span "Juicy melon pineapple blend, hydrating refreshing fruity flavor." at bounding box center [380, 183] width 115 height 18
drag, startPoint x: 342, startPoint y: 188, endPoint x: 393, endPoint y: 177, distance: 52.0
click at [393, 177] on span "Juicy melon pineapple blend, hydrating refreshing fruity flavor." at bounding box center [380, 183] width 115 height 18
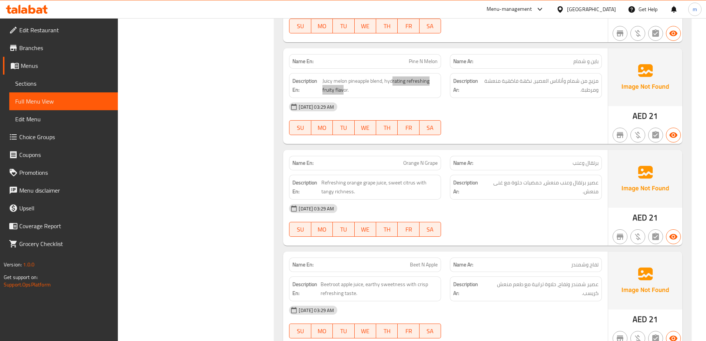
scroll to position [2612, 0]
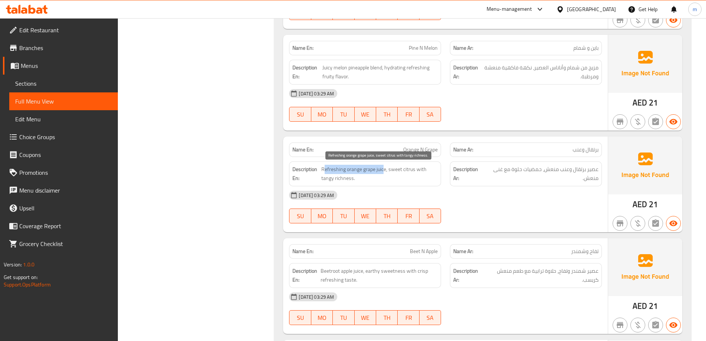
drag, startPoint x: 384, startPoint y: 170, endPoint x: 323, endPoint y: 172, distance: 60.8
click at [323, 172] on span "Refreshing orange grape juice, sweet citrus with tangy richness." at bounding box center [379, 174] width 116 height 18
drag, startPoint x: 390, startPoint y: 170, endPoint x: 409, endPoint y: 181, distance: 22.4
click at [409, 181] on span "Refreshing orange grape juice, sweet citrus with tangy richness." at bounding box center [379, 174] width 116 height 18
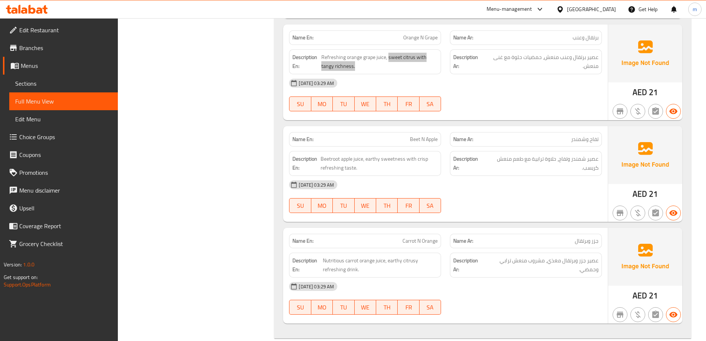
scroll to position [2724, 0]
drag, startPoint x: 365, startPoint y: 159, endPoint x: 320, endPoint y: 159, distance: 44.1
click at [320, 159] on h6 "Description En: Beetroot apple juice, earthy sweetness with crisp refreshing ta…" at bounding box center [365, 164] width 145 height 18
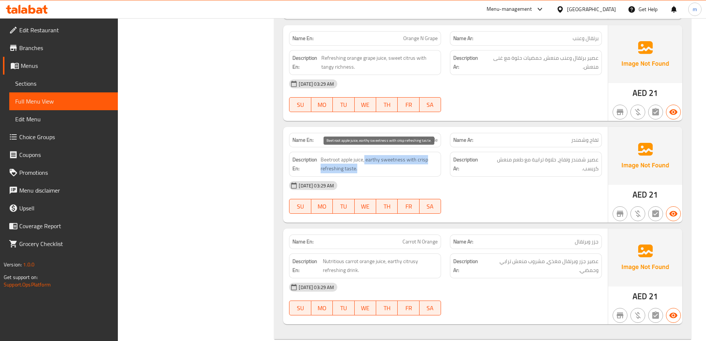
drag, startPoint x: 365, startPoint y: 156, endPoint x: 411, endPoint y: 169, distance: 47.8
click at [411, 169] on span "Beetroot apple juice, earthy sweetness with crisp refreshing taste." at bounding box center [379, 164] width 117 height 18
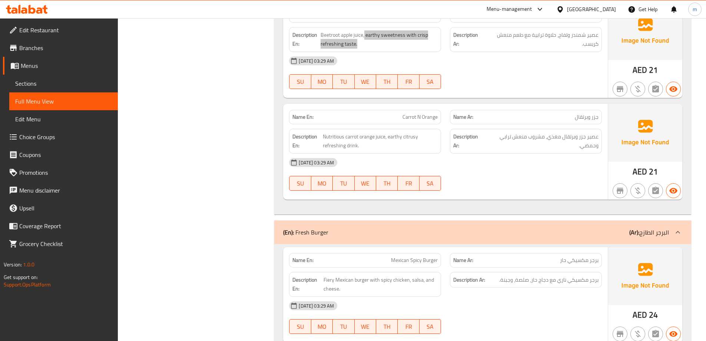
scroll to position [2835, 0]
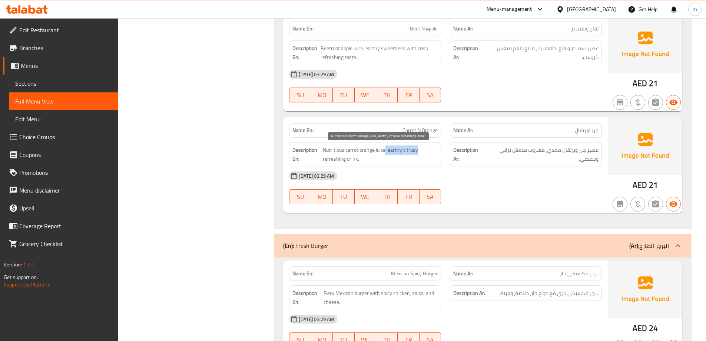
drag, startPoint x: 385, startPoint y: 148, endPoint x: 419, endPoint y: 152, distance: 34.3
click at [419, 152] on span "Nutritious carrot orange juice, earthy citrusy refreshing drink." at bounding box center [380, 154] width 115 height 18
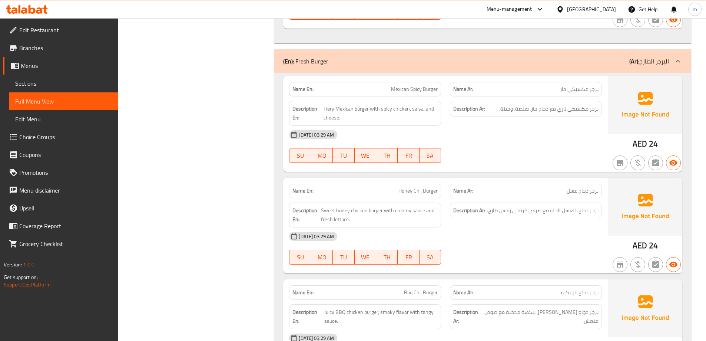
scroll to position [3020, 0]
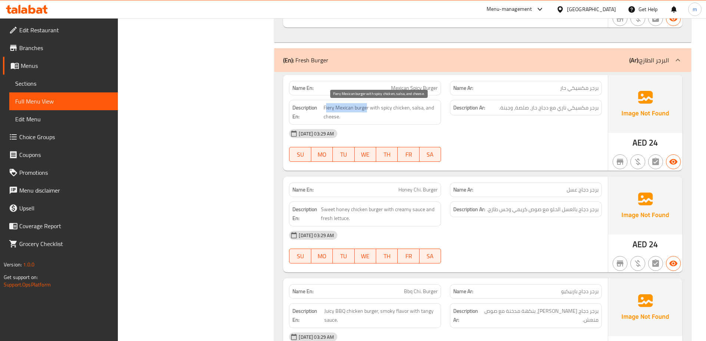
drag, startPoint x: 367, startPoint y: 106, endPoint x: 326, endPoint y: 105, distance: 41.2
click at [326, 105] on span "Fiery Mexican burger with spicy chicken, salsa, and cheese." at bounding box center [381, 112] width 114 height 18
drag, startPoint x: 408, startPoint y: 106, endPoint x: 371, endPoint y: 103, distance: 36.8
click at [371, 103] on span "Fiery Mexican burger with spicy chicken, salsa, and cheese." at bounding box center [381, 112] width 114 height 18
drag, startPoint x: 411, startPoint y: 107, endPoint x: 422, endPoint y: 118, distance: 15.5
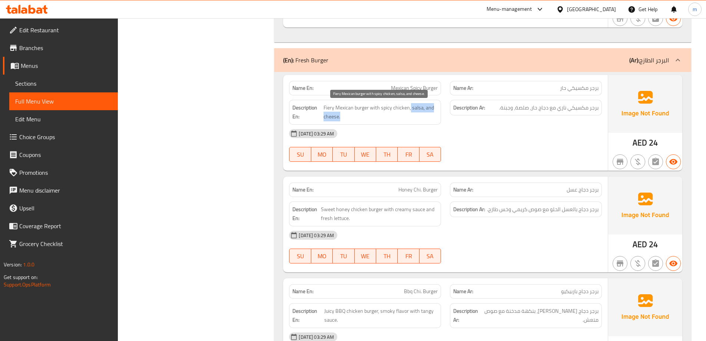
click at [422, 118] on span "Fiery Mexican burger with spicy chicken, salsa, and cheese." at bounding box center [381, 112] width 114 height 18
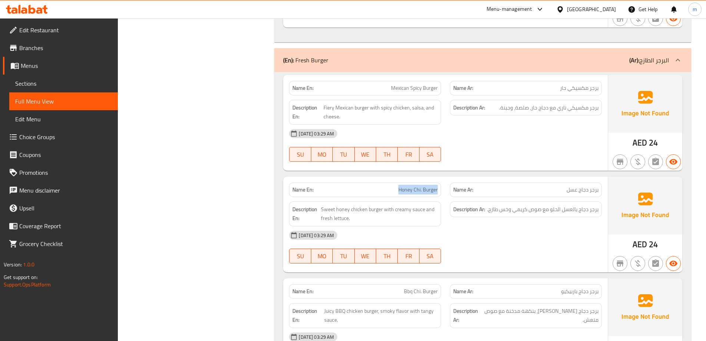
drag, startPoint x: 397, startPoint y: 188, endPoint x: 439, endPoint y: 187, distance: 42.3
click at [439, 187] on div "Name En: Honey Chi. Burger" at bounding box center [365, 189] width 152 height 14
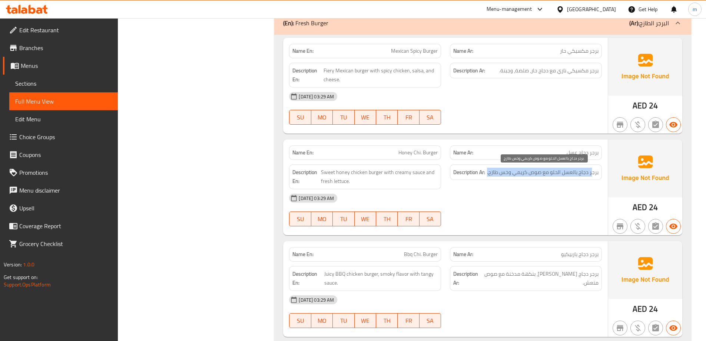
drag, startPoint x: 594, startPoint y: 171, endPoint x: 488, endPoint y: 173, distance: 105.3
click at [488, 173] on span "برجر دجاج بالعسل الحلو مع صوص كريمي وخس طازج." at bounding box center [543, 172] width 112 height 9
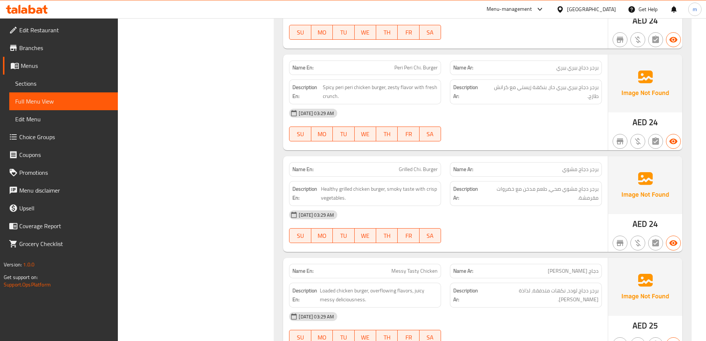
scroll to position [3354, 0]
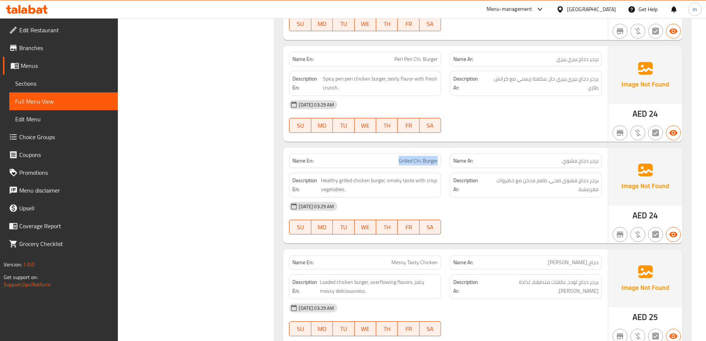
drag, startPoint x: 437, startPoint y: 159, endPoint x: 400, endPoint y: 160, distance: 36.7
click at [400, 160] on span "Grilled Chi. Burger" at bounding box center [418, 161] width 39 height 8
drag, startPoint x: 383, startPoint y: 181, endPoint x: 320, endPoint y: 182, distance: 63.0
click at [320, 182] on h6 "Description En: Healthy grilled chicken burger, smoky taste with crisp vegetabl…" at bounding box center [365, 185] width 145 height 18
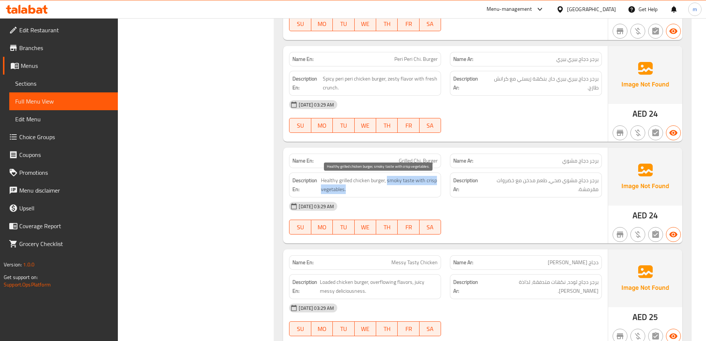
drag, startPoint x: 388, startPoint y: 180, endPoint x: 431, endPoint y: 187, distance: 44.0
click at [431, 187] on span "Healthy grilled chicken burger, smoky taste with crisp vegetables." at bounding box center [379, 185] width 117 height 18
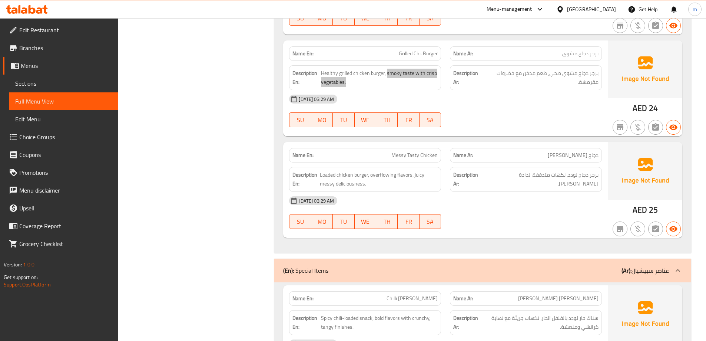
scroll to position [3465, 0]
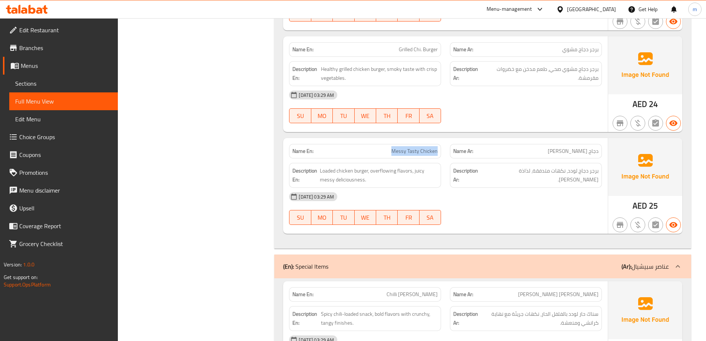
drag, startPoint x: 392, startPoint y: 150, endPoint x: 443, endPoint y: 150, distance: 51.2
click at [443, 150] on div "Name En: Messy Tasty Chicken" at bounding box center [365, 150] width 161 height 23
drag, startPoint x: 370, startPoint y: 171, endPoint x: 324, endPoint y: 169, distance: 45.3
click at [324, 169] on span "Loaded chicken burger, overflowing flavors, juicy messy deliciousness." at bounding box center [379, 175] width 118 height 18
drag, startPoint x: 413, startPoint y: 172, endPoint x: 371, endPoint y: 171, distance: 41.5
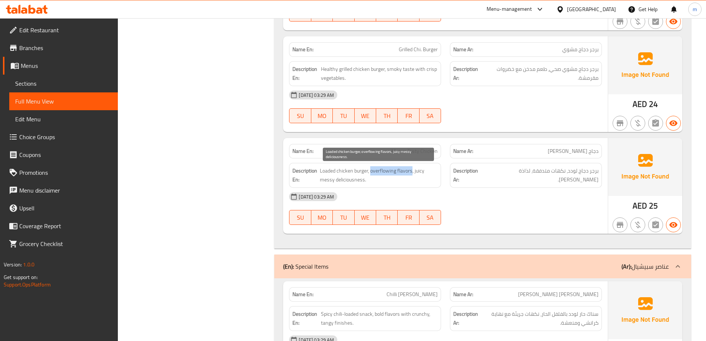
click at [371, 171] on span "Loaded chicken burger, overflowing flavors, juicy messy deliciousness." at bounding box center [379, 175] width 118 height 18
click at [354, 180] on span "Loaded chicken burger, overflowing flavors, juicy messy deliciousness." at bounding box center [379, 175] width 118 height 18
click at [475, 188] on div "[DATE] 03:29 AM" at bounding box center [446, 197] width 322 height 18
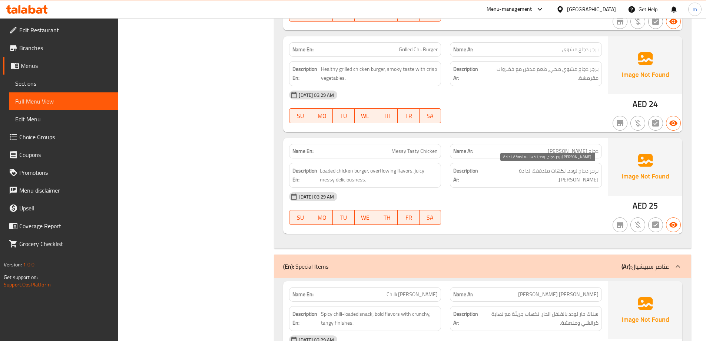
click at [527, 172] on span "برجر دجاج لودد، نكهات متدفقة، لذاذة [PERSON_NAME]." at bounding box center [542, 175] width 114 height 18
copy span "لذاذة"
click at [579, 200] on div "[DATE] 03:29 AM" at bounding box center [446, 197] width 322 height 18
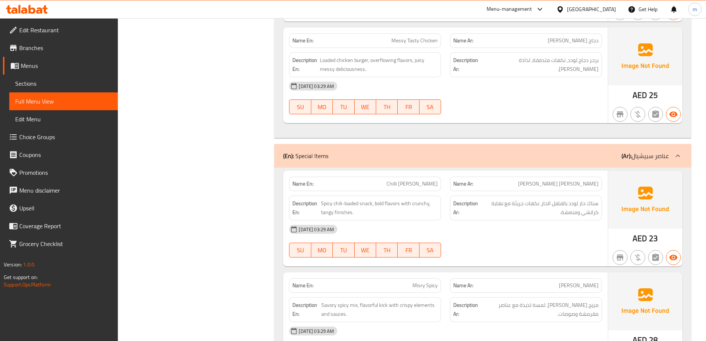
scroll to position [3651, 0]
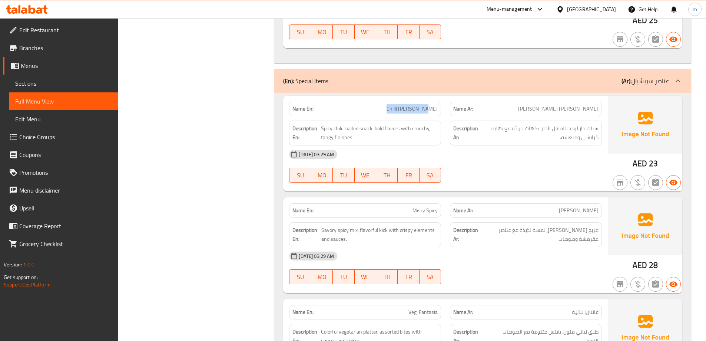
drag, startPoint x: 401, startPoint y: 111, endPoint x: 434, endPoint y: 110, distance: 33.0
click at [434, 110] on p "Name En: Chilli Willy Mirch" at bounding box center [365, 109] width 145 height 8
drag, startPoint x: 371, startPoint y: 128, endPoint x: 323, endPoint y: 129, distance: 48.2
click at [323, 129] on span "Spicy chili-loaded snack, bold flavors with crunchy, tangy finishes." at bounding box center [379, 133] width 117 height 18
drag, startPoint x: 374, startPoint y: 129, endPoint x: 429, endPoint y: 129, distance: 54.5
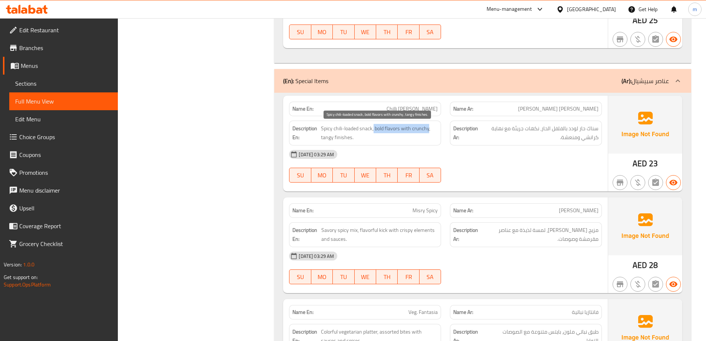
click at [429, 129] on span "Spicy chili-loaded snack, bold flavors with crunchy, tangy finishes." at bounding box center [379, 133] width 117 height 18
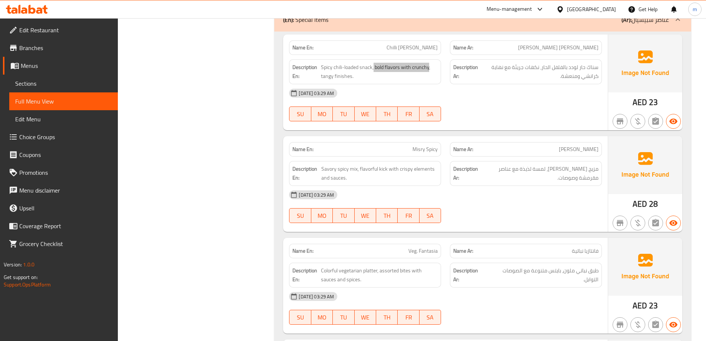
scroll to position [3725, 0]
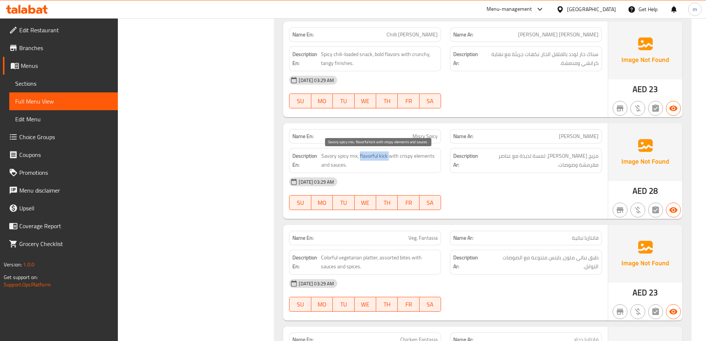
drag, startPoint x: 360, startPoint y: 156, endPoint x: 388, endPoint y: 155, distance: 28.6
click at [388, 155] on span "Savory spicy mix, flavorful kick with crispy elements and sauces." at bounding box center [379, 160] width 116 height 18
click at [399, 164] on span "Savory spicy mix, flavorful kick with crispy elements and sauces." at bounding box center [379, 160] width 116 height 18
drag, startPoint x: 388, startPoint y: 155, endPoint x: 432, endPoint y: 165, distance: 44.9
click at [432, 165] on span "Savory spicy mix, flavorful kick with crispy elements and sauces." at bounding box center [379, 160] width 116 height 18
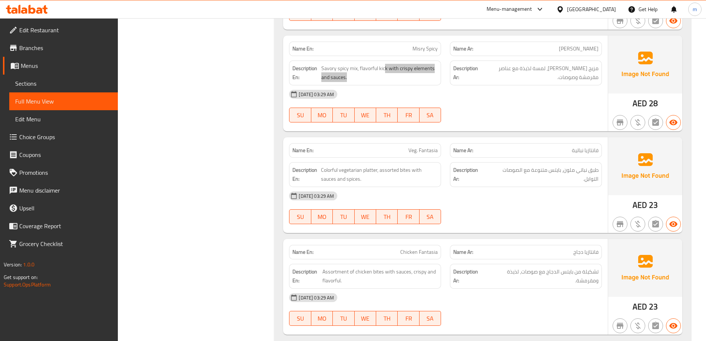
scroll to position [3836, 0]
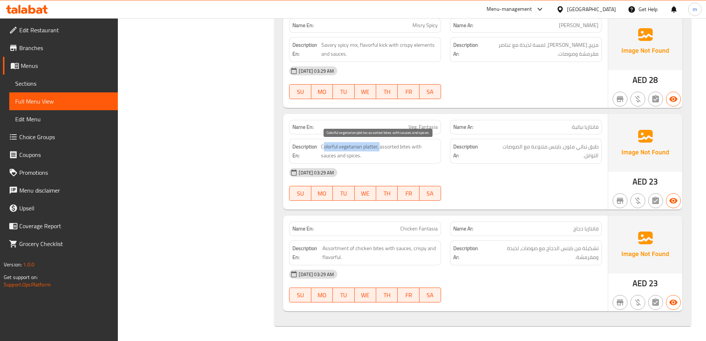
drag, startPoint x: 380, startPoint y: 147, endPoint x: 325, endPoint y: 144, distance: 55.4
click at [325, 144] on span "Colorful vegetarian platter, assorted bites with sauces and spices." at bounding box center [379, 151] width 117 height 18
drag, startPoint x: 394, startPoint y: 145, endPoint x: 423, endPoint y: 148, distance: 29.0
click at [423, 148] on span "Colorful vegetarian platter, assorted bites with sauces and spices." at bounding box center [379, 151] width 117 height 18
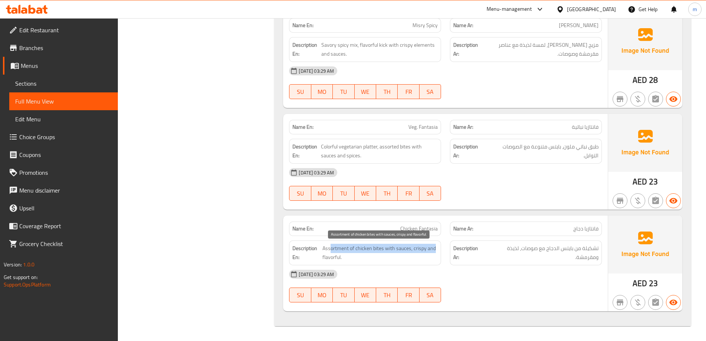
drag, startPoint x: 332, startPoint y: 249, endPoint x: 435, endPoint y: 250, distance: 103.5
click at [435, 250] on span "Assortment of chicken bites with sauces, crispy and flavorful." at bounding box center [380, 253] width 115 height 18
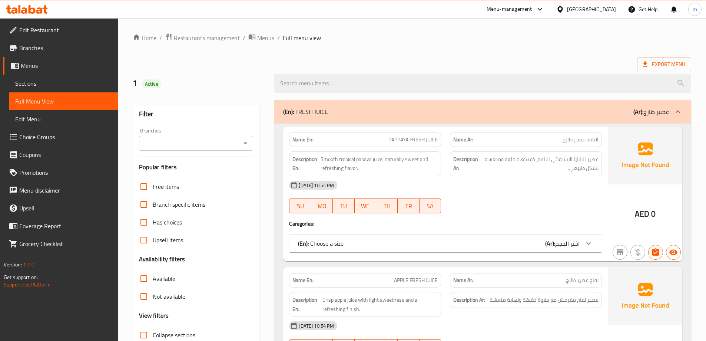
click at [36, 81] on span "Sections" at bounding box center [63, 83] width 97 height 9
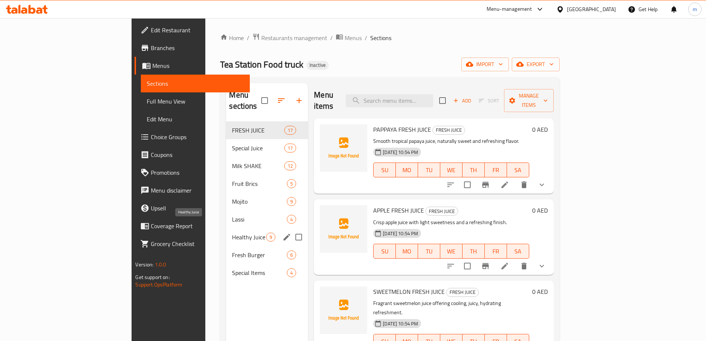
click at [232, 232] on span "Healthy Juice" at bounding box center [249, 236] width 34 height 9
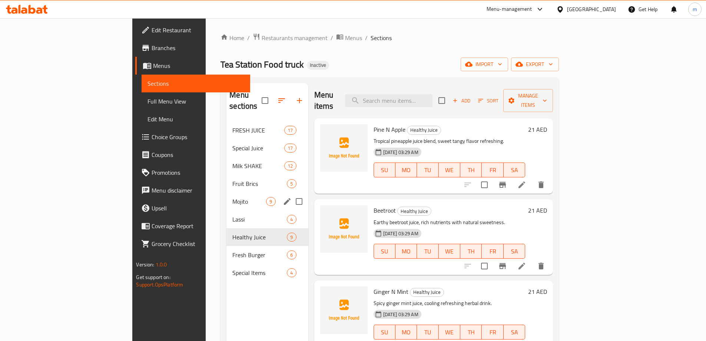
click at [232, 179] on span "Fruit Brics" at bounding box center [259, 183] width 55 height 9
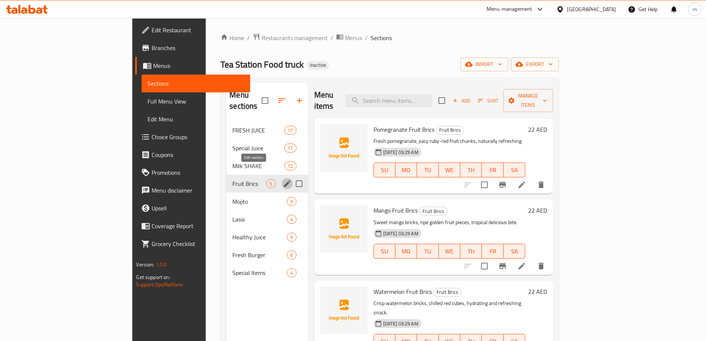
click at [284, 180] on icon "edit" at bounding box center [287, 183] width 7 height 7
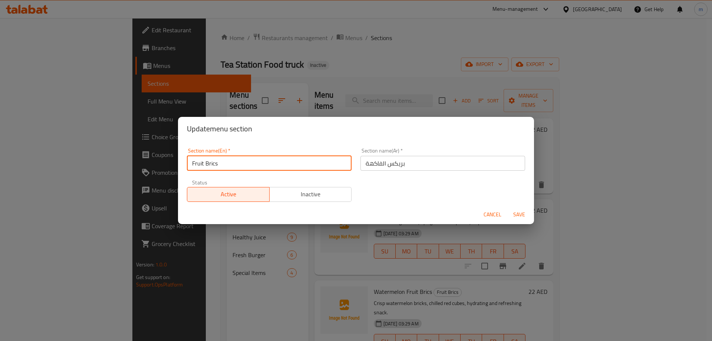
click at [294, 158] on input "Fruit Brics" at bounding box center [269, 163] width 165 height 15
click at [361, 163] on input "بريكس الفاكهة" at bounding box center [442, 163] width 165 height 15
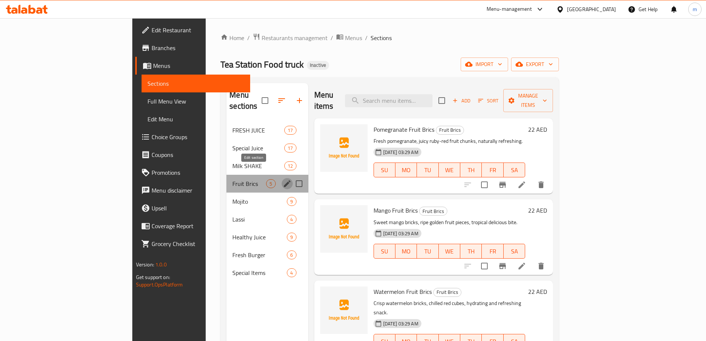
click at [283, 179] on icon "edit" at bounding box center [287, 183] width 9 height 9
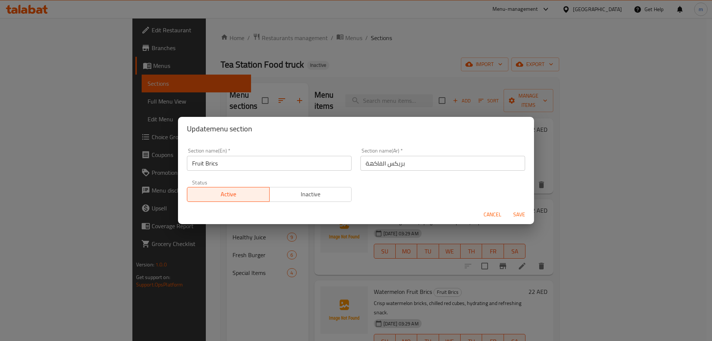
click at [382, 176] on div "Section name(En)   * Fruit Brics Section name(En) * Section name(Ar)   * بريكس …" at bounding box center [355, 175] width 347 height 63
click at [381, 167] on input "بريكس الفاكهة" at bounding box center [442, 163] width 165 height 15
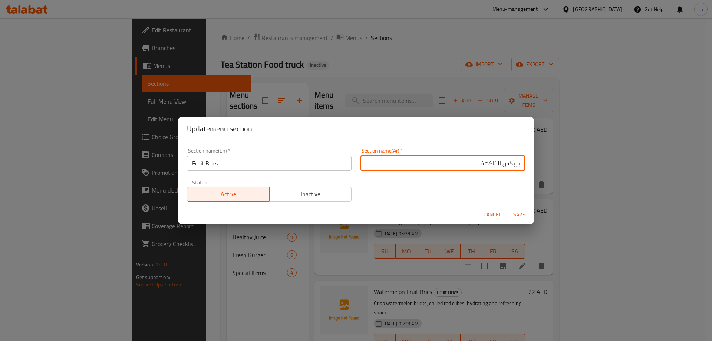
click at [359, 62] on div "Update menu section Section name(En)   * Fruit Brics Section name(En) * Section…" at bounding box center [356, 170] width 712 height 341
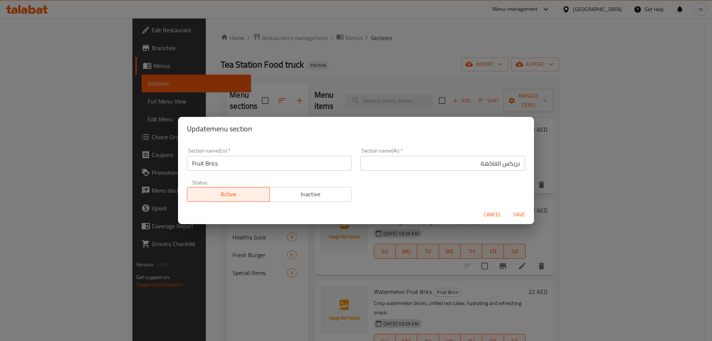
click at [482, 212] on button "Cancel" at bounding box center [493, 215] width 24 height 14
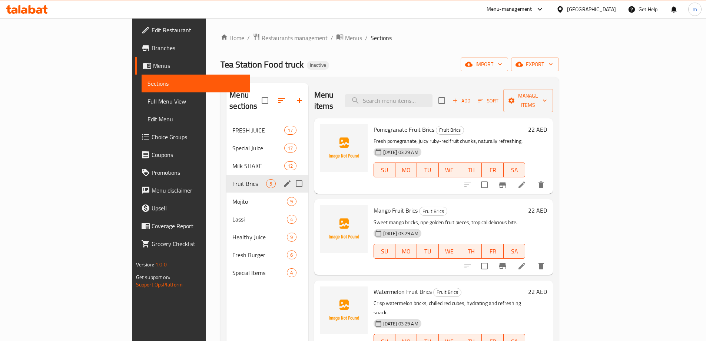
scroll to position [104, 0]
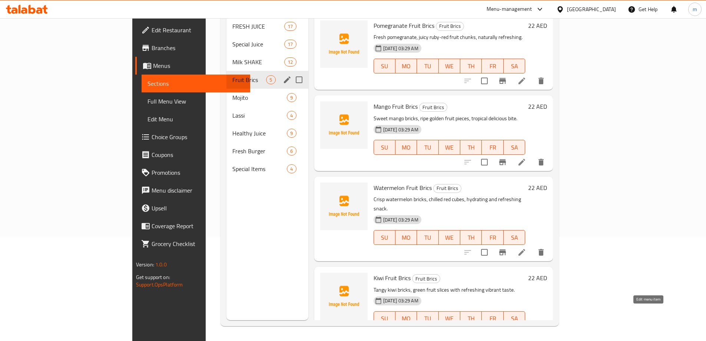
click at [527, 329] on icon at bounding box center [522, 333] width 9 height 9
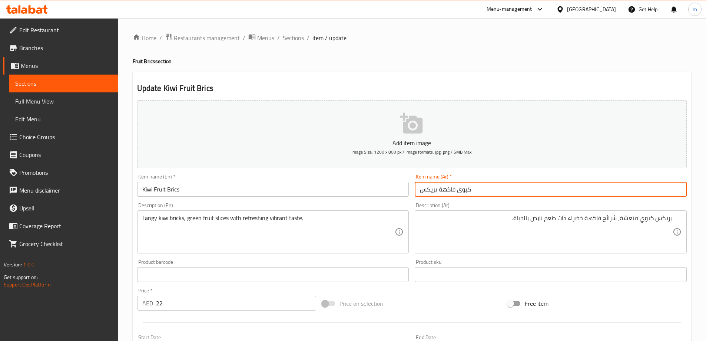
click at [558, 191] on input "كيوي فاكهة بريكس" at bounding box center [551, 189] width 272 height 15
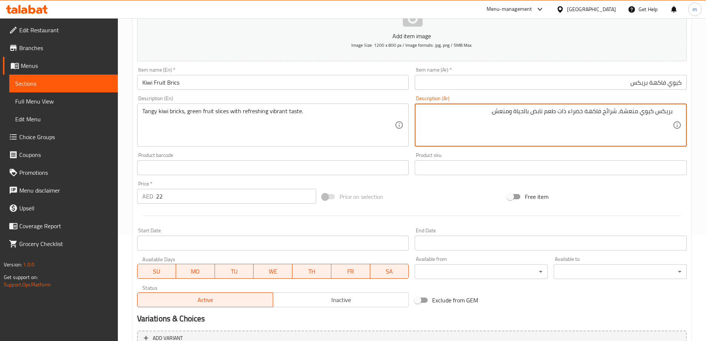
scroll to position [183, 0]
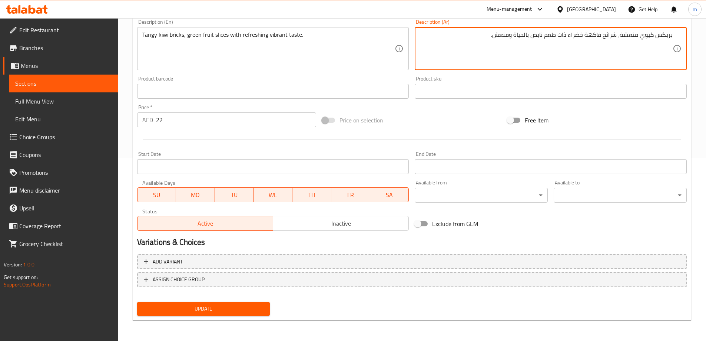
type textarea "بريكس كيوي منعشة، شرائح فاكهة خضراء ذات طعم نابض بالحياة ومنعش."
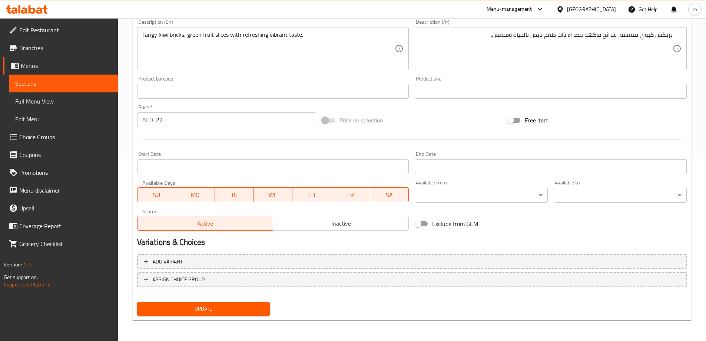
click at [228, 319] on div "Update" at bounding box center [203, 309] width 139 height 20
click at [231, 311] on span "Update" at bounding box center [203, 308] width 121 height 9
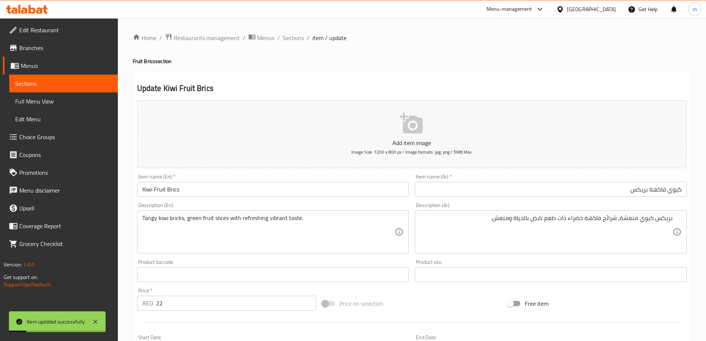
click at [296, 44] on div "Home / Restaurants management / Menus / Sections / item / update Fruit Brics se…" at bounding box center [412, 271] width 559 height 476
click at [296, 42] on span "Sections" at bounding box center [293, 37] width 21 height 9
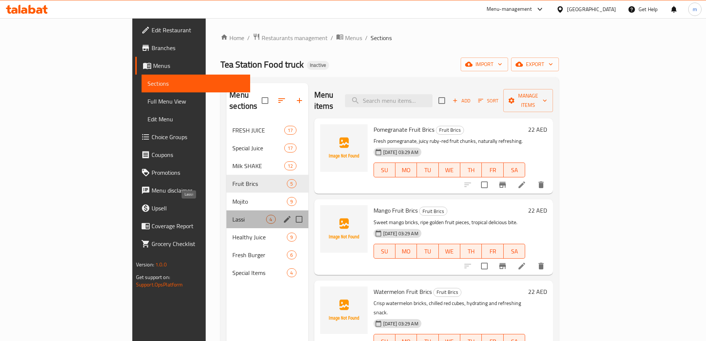
click at [232, 215] on span "Lassi" at bounding box center [249, 219] width 34 height 9
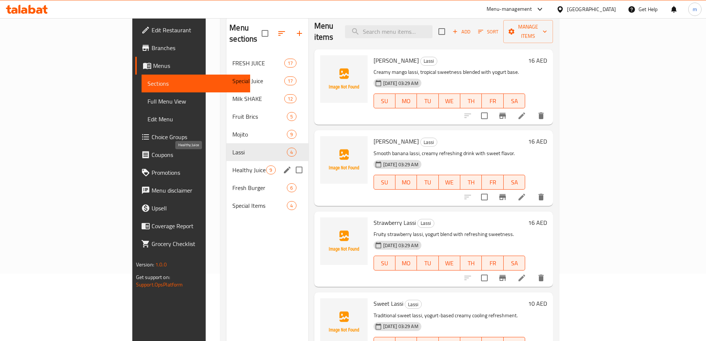
scroll to position [104, 0]
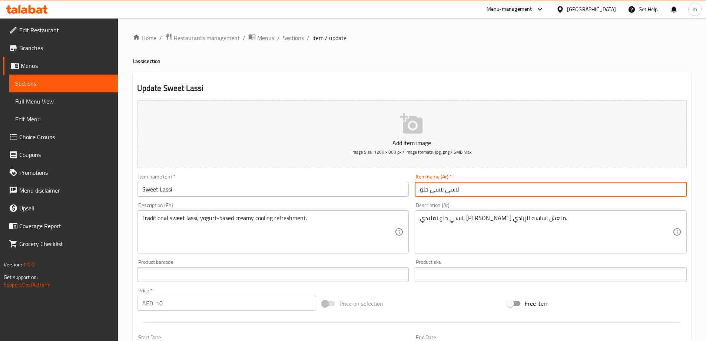
click at [530, 185] on input "لاسي لاسي حلو" at bounding box center [551, 189] width 272 height 15
click at [677, 193] on input "لاسي لاسي حلو" at bounding box center [551, 189] width 272 height 15
type input "لاسي حلو"
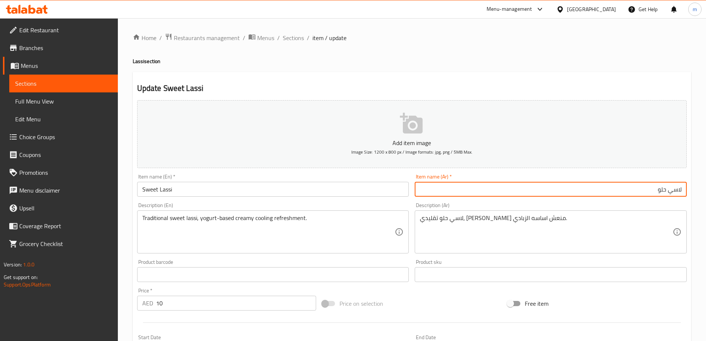
click at [288, 40] on span "Sections" at bounding box center [293, 37] width 21 height 9
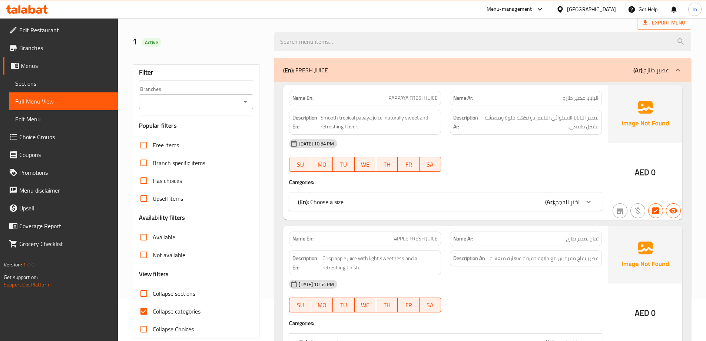
scroll to position [111, 0]
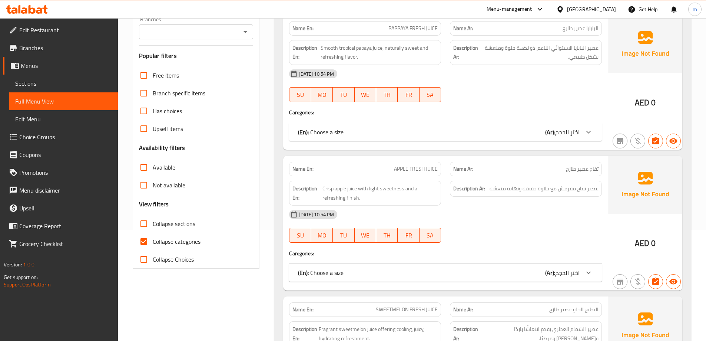
click at [176, 221] on span "Collapse sections" at bounding box center [174, 223] width 43 height 9
click at [153, 221] on input "Collapse sections" at bounding box center [144, 224] width 18 height 18
checkbox input "true"
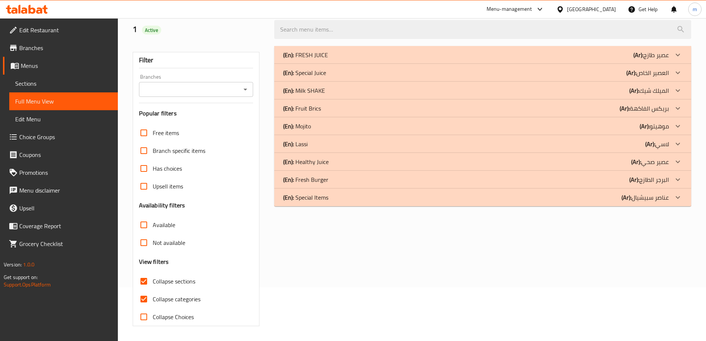
click at [178, 294] on span "Collapse categories" at bounding box center [177, 298] width 48 height 9
click at [153, 290] on input "Collapse categories" at bounding box center [144, 299] width 18 height 18
checkbox input "false"
click at [327, 200] on p "(En): Special Items" at bounding box center [305, 197] width 45 height 9
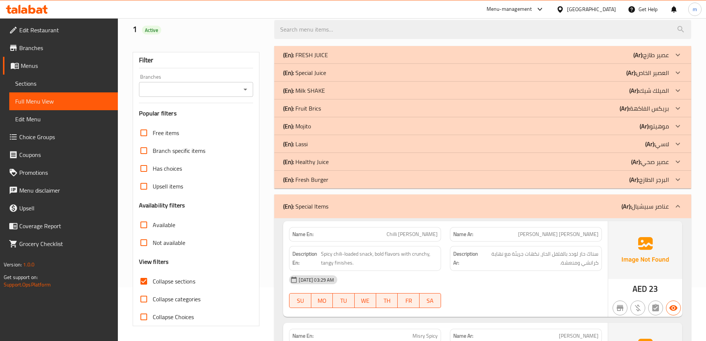
click at [313, 181] on p "(En): Fresh Burger" at bounding box center [305, 179] width 45 height 9
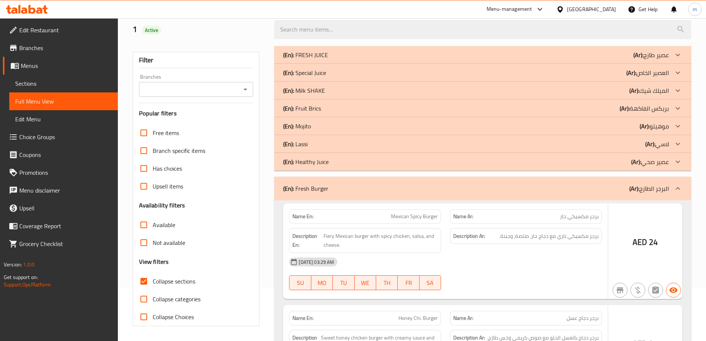
click at [310, 164] on p "(En): Healthy Juice" at bounding box center [306, 161] width 46 height 9
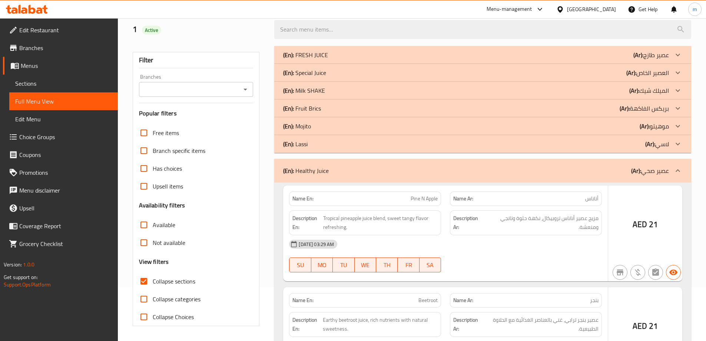
click at [313, 148] on div "(En): Lassi (Ar): لاسي" at bounding box center [482, 144] width 417 height 18
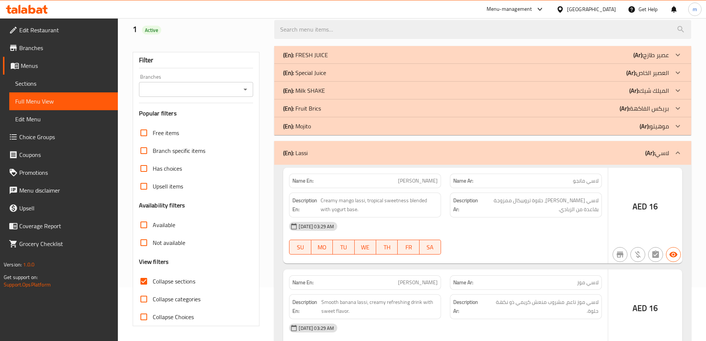
click at [309, 128] on p "(En): Mojito" at bounding box center [297, 126] width 28 height 9
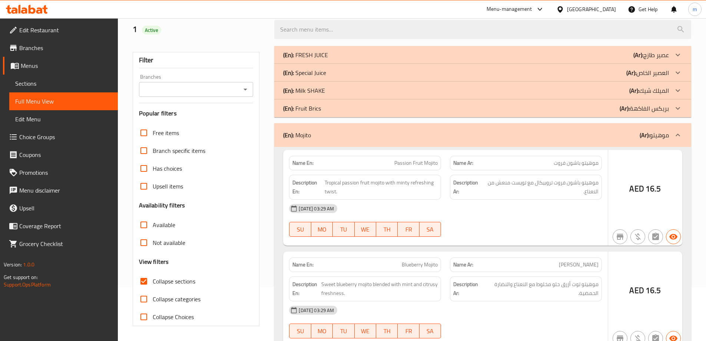
click at [311, 112] on p "(En): Fruit Brics" at bounding box center [302, 108] width 38 height 9
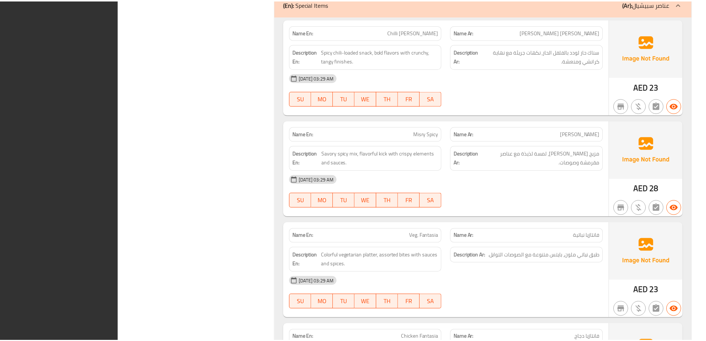
scroll to position [3836, 0]
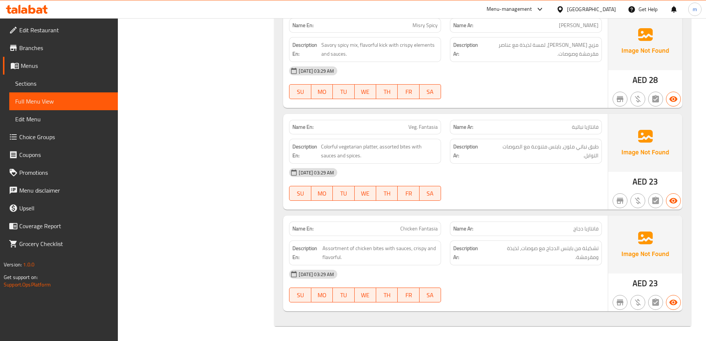
drag, startPoint x: 482, startPoint y: 236, endPoint x: 493, endPoint y: 95, distance: 141.7
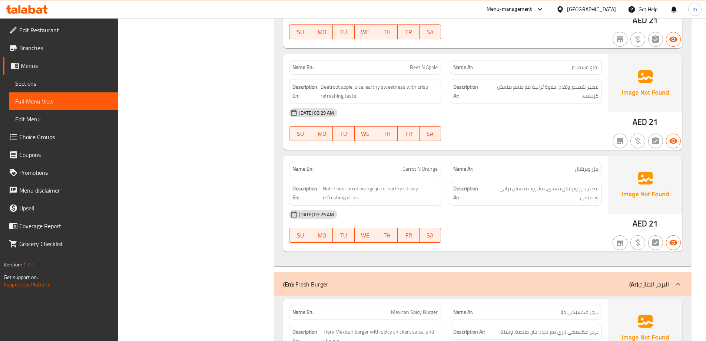
scroll to position [0, 0]
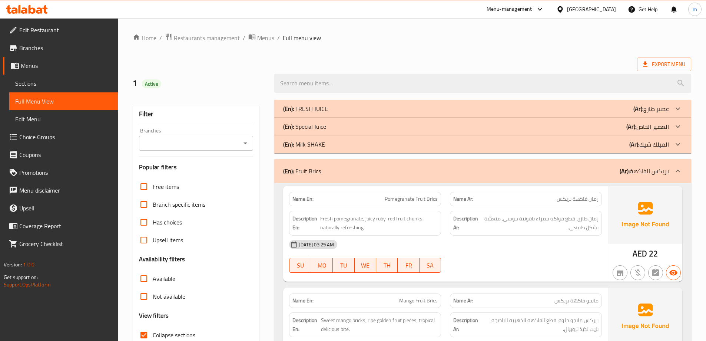
drag, startPoint x: 549, startPoint y: 132, endPoint x: 542, endPoint y: 102, distance: 31.2
click at [644, 68] on span "Export Menu" at bounding box center [664, 64] width 42 height 9
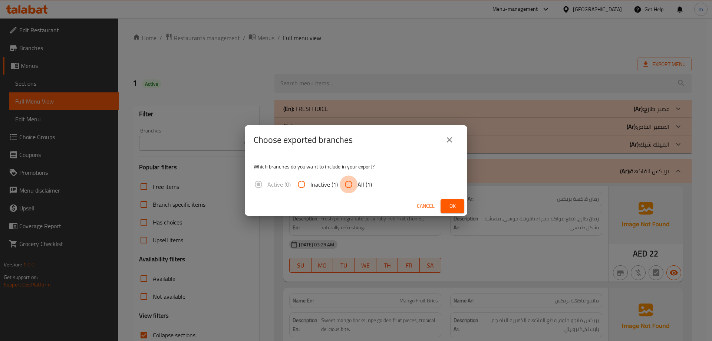
click at [347, 186] on input "All (1)" at bounding box center [349, 184] width 18 height 18
radio input "true"
click at [462, 209] on button "Ok" at bounding box center [453, 206] width 24 height 14
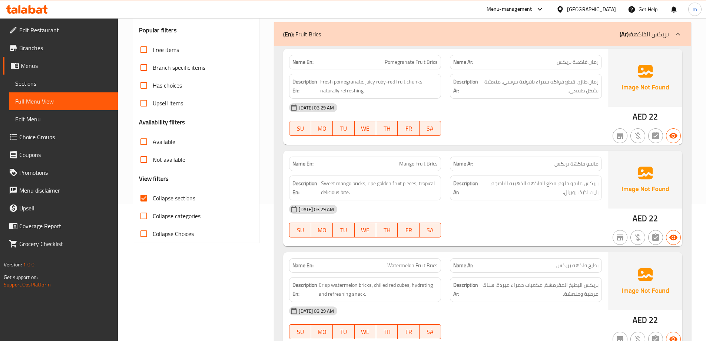
scroll to position [171, 0]
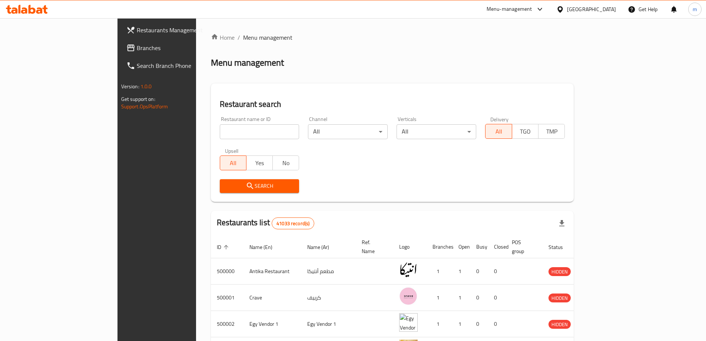
click at [601, 4] on div "[GEOGRAPHIC_DATA]" at bounding box center [587, 9] width 72 height 18
click at [606, 10] on div "[GEOGRAPHIC_DATA]" at bounding box center [591, 9] width 49 height 8
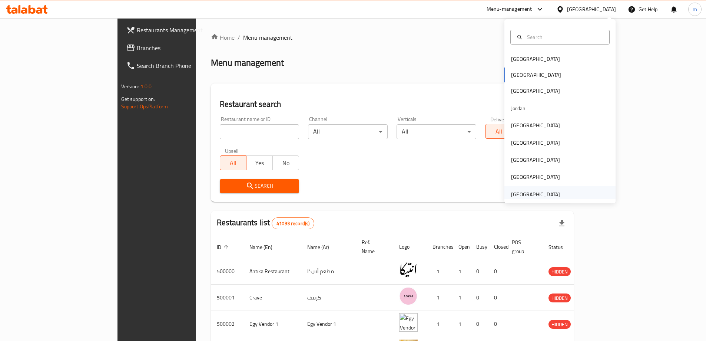
click at [532, 198] on div "[GEOGRAPHIC_DATA]" at bounding box center [535, 194] width 49 height 8
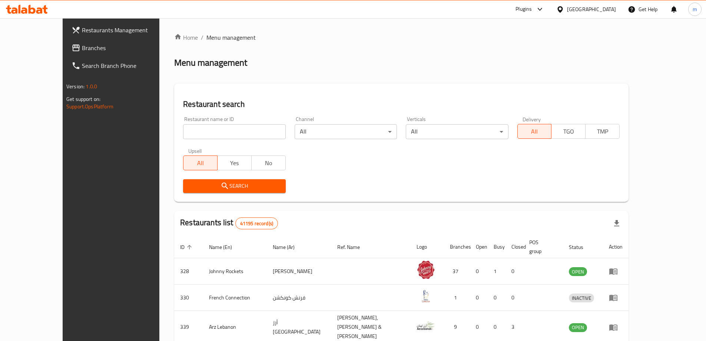
click at [82, 52] on span "Branches" at bounding box center [128, 47] width 93 height 9
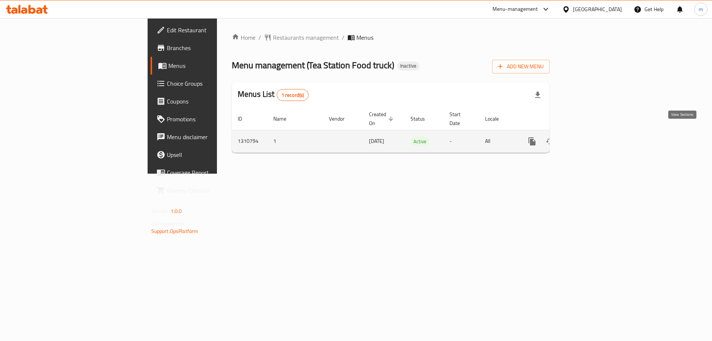
click at [590, 137] on icon "enhanced table" at bounding box center [585, 141] width 9 height 9
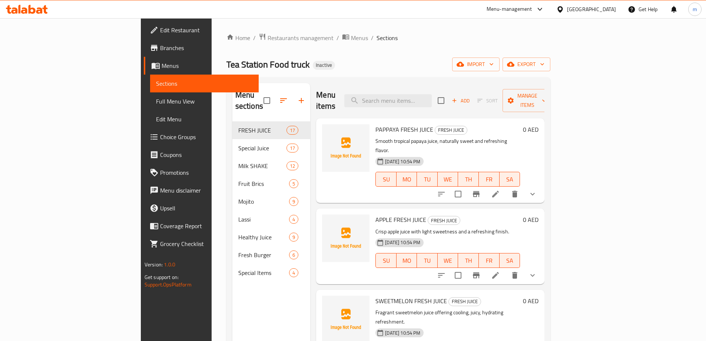
click at [156, 100] on span "Full Menu View" at bounding box center [204, 101] width 97 height 9
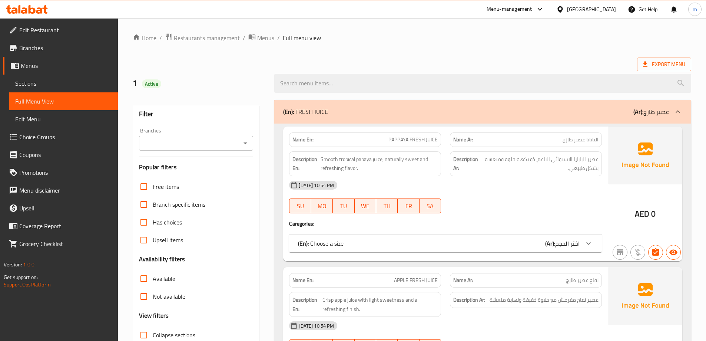
scroll to position [111, 0]
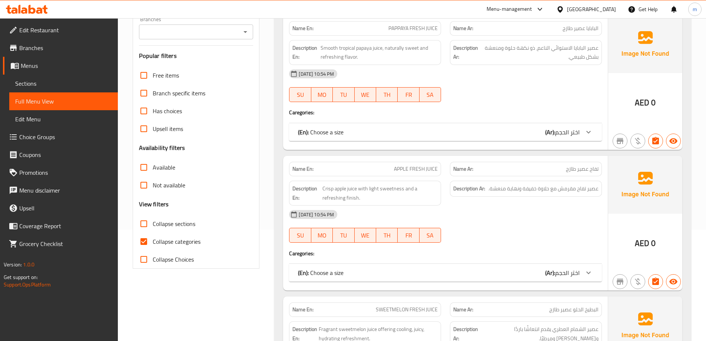
click at [177, 223] on span "Collapse sections" at bounding box center [174, 223] width 43 height 9
click at [153, 223] on input "Collapse sections" at bounding box center [144, 224] width 18 height 18
checkbox input "true"
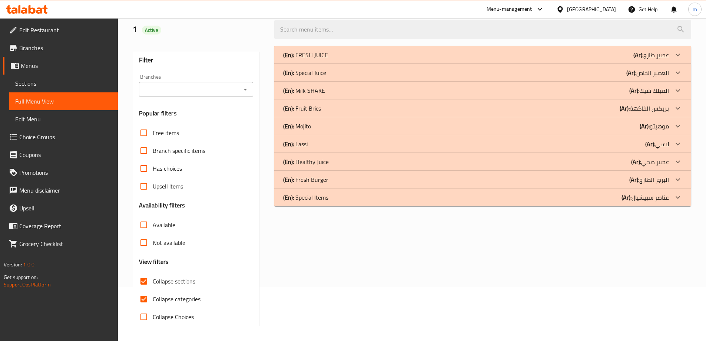
click at [178, 243] on div "Free items Branch specific items Has choices Upsell items Availability filters …" at bounding box center [196, 225] width 115 height 202
click at [186, 305] on label "Collapse categories" at bounding box center [168, 299] width 66 height 18
click at [153, 305] on input "Collapse categories" at bounding box center [144, 299] width 18 height 18
checkbox input "false"
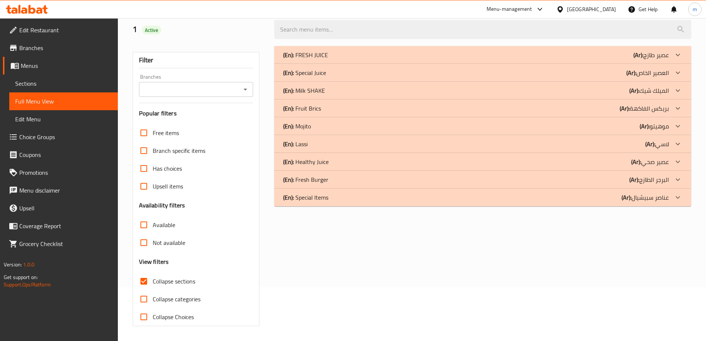
click at [324, 198] on p "(En): Special Items" at bounding box center [305, 197] width 45 height 9
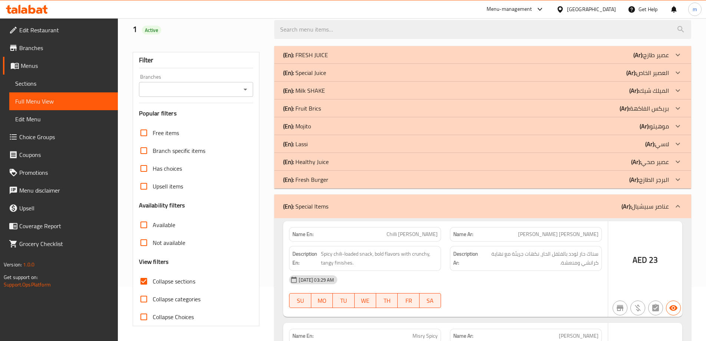
click at [317, 178] on p "(En): Fresh Burger" at bounding box center [305, 179] width 45 height 9
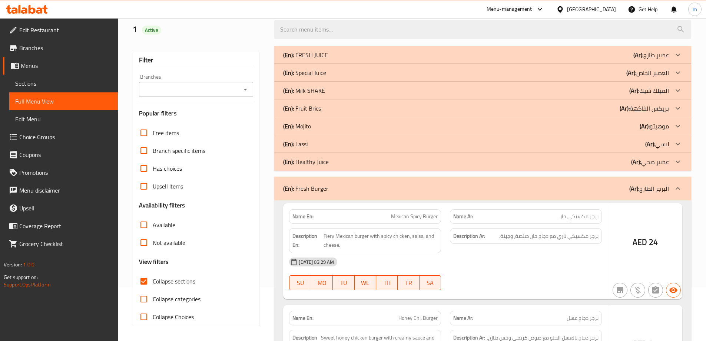
click at [314, 162] on p "(En): Healthy Juice" at bounding box center [306, 161] width 46 height 9
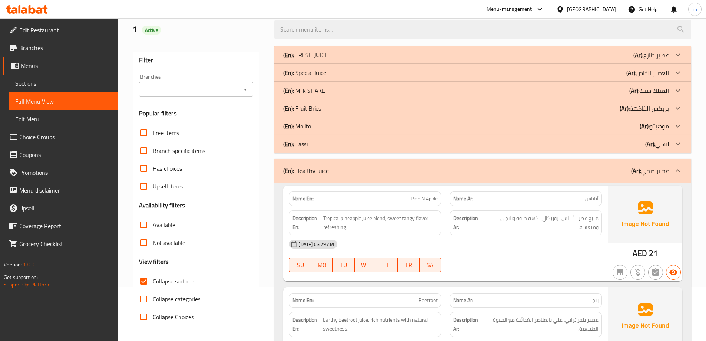
click at [317, 144] on div "(En): Lassi (Ar): لاسي" at bounding box center [476, 143] width 386 height 9
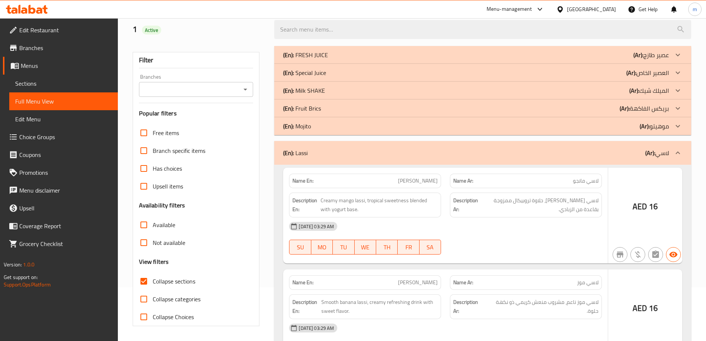
click at [326, 127] on div "(En): Mojito (Ar): موهيتو" at bounding box center [476, 126] width 386 height 9
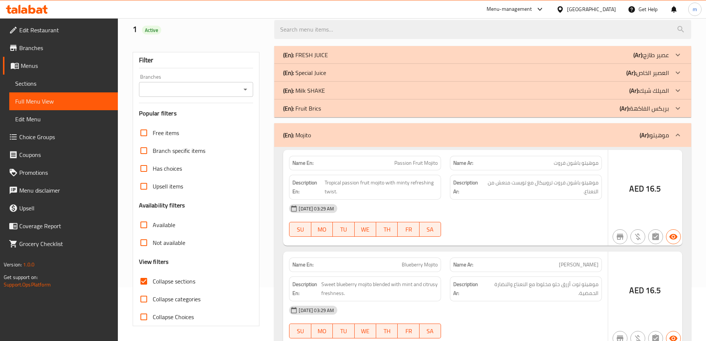
click at [332, 108] on div "(En): Fruit Brics (Ar): بريكس الفاكهة" at bounding box center [476, 108] width 386 height 9
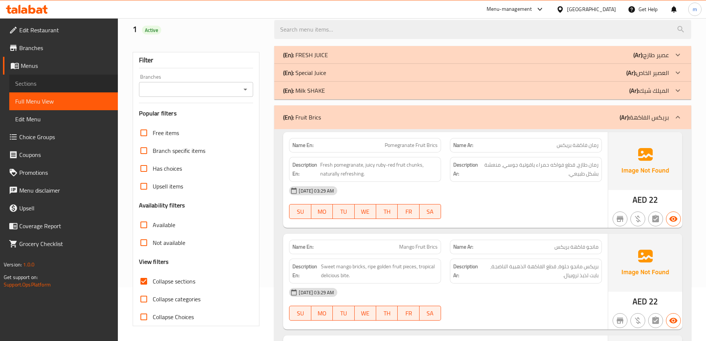
click at [61, 80] on span "Sections" at bounding box center [63, 83] width 97 height 9
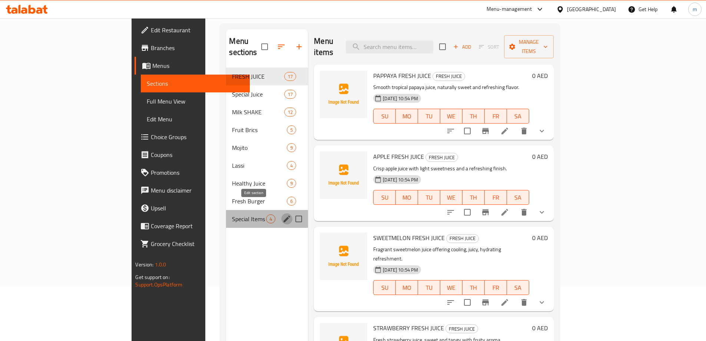
click at [284, 215] on icon "edit" at bounding box center [287, 218] width 7 height 7
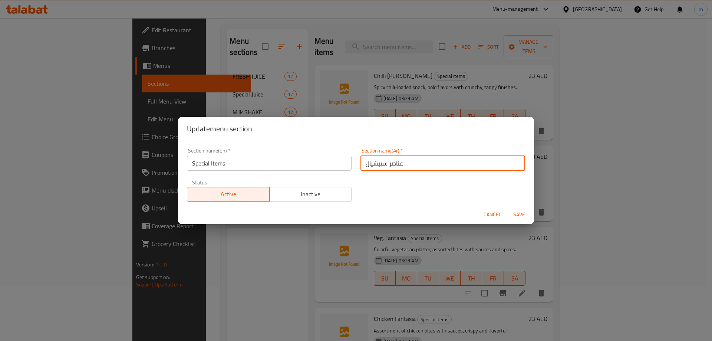
drag, startPoint x: 386, startPoint y: 166, endPoint x: 406, endPoint y: 163, distance: 19.8
click at [406, 163] on input "عناصر سبيشيال" at bounding box center [442, 163] width 165 height 15
type input "أصناف سبيشيال"
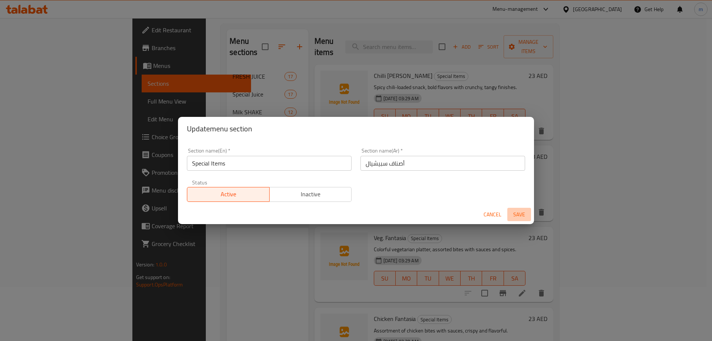
click at [517, 211] on span "Save" at bounding box center [519, 214] width 18 height 9
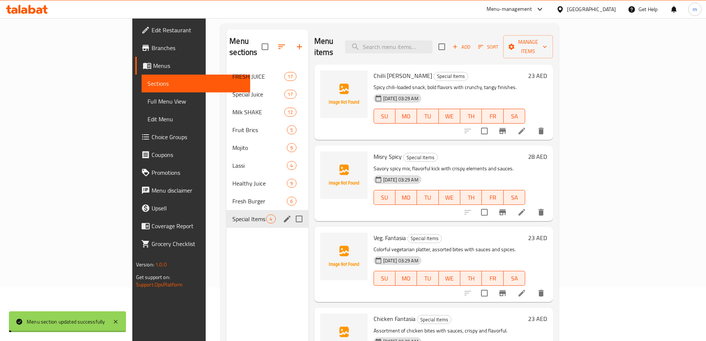
click at [148, 99] on span "Full Menu View" at bounding box center [196, 101] width 97 height 9
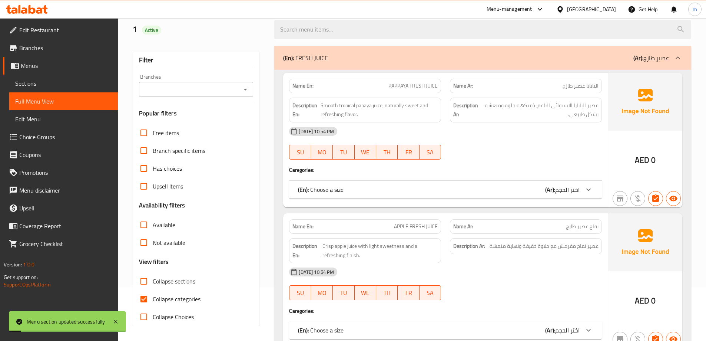
drag, startPoint x: 164, startPoint y: 281, endPoint x: 169, endPoint y: 291, distance: 11.3
click at [164, 281] on span "Collapse sections" at bounding box center [174, 281] width 43 height 9
click at [153, 281] on input "Collapse sections" at bounding box center [144, 281] width 18 height 18
checkbox input "true"
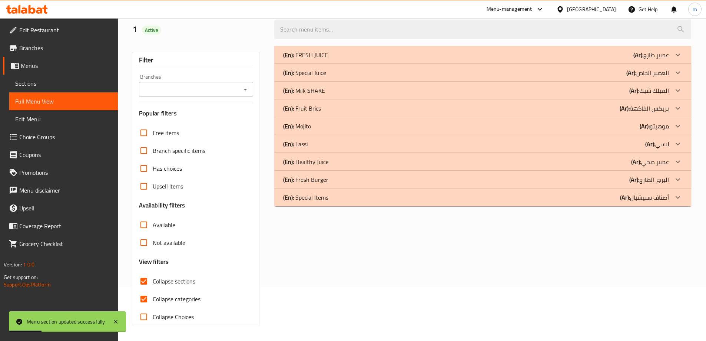
click at [174, 298] on span "Collapse categories" at bounding box center [177, 298] width 48 height 9
click at [153, 298] on input "Collapse categories" at bounding box center [144, 299] width 18 height 18
checkbox input "false"
click at [578, 191] on div "(En): Special Items (Ar): أصناف سبيشيال" at bounding box center [482, 197] width 417 height 18
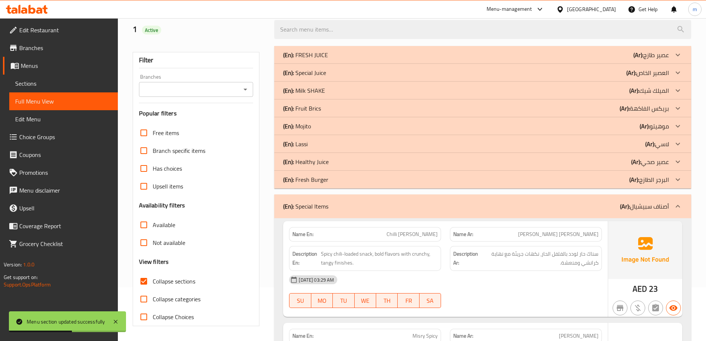
click at [587, 174] on div "(En): Fresh Burger (Ar): البرجر الطازج" at bounding box center [482, 180] width 417 height 18
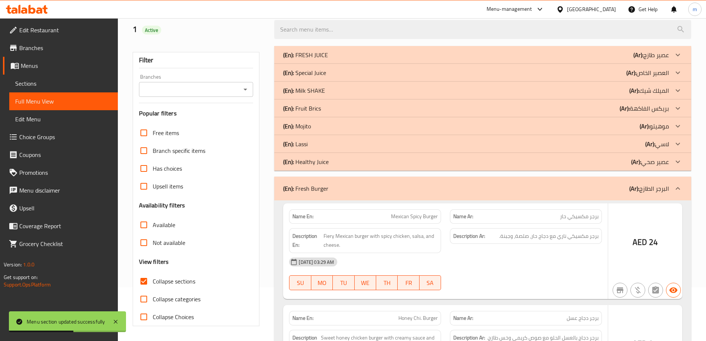
click at [595, 159] on div "(En): Healthy Juice (Ar): عصير صحي" at bounding box center [476, 161] width 386 height 9
click at [598, 145] on div "(En): Lassi (Ar): لاسي" at bounding box center [476, 143] width 386 height 9
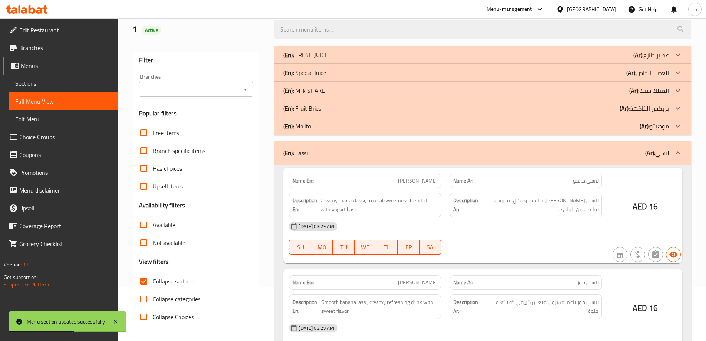
click at [604, 128] on div "(En): Mojito (Ar): موهيتو" at bounding box center [476, 126] width 386 height 9
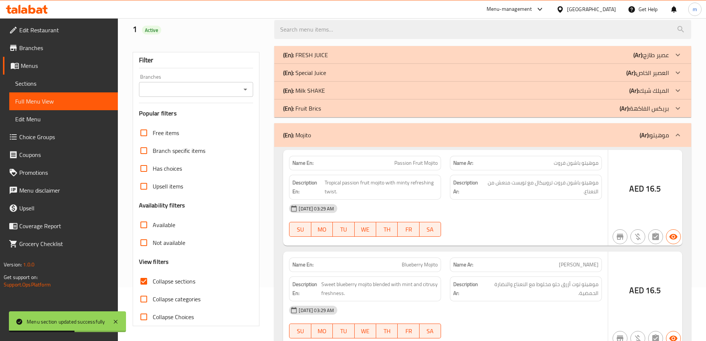
click at [614, 109] on div "(En): Fruit Brics (Ar): بريكس الفاكهة" at bounding box center [476, 108] width 386 height 9
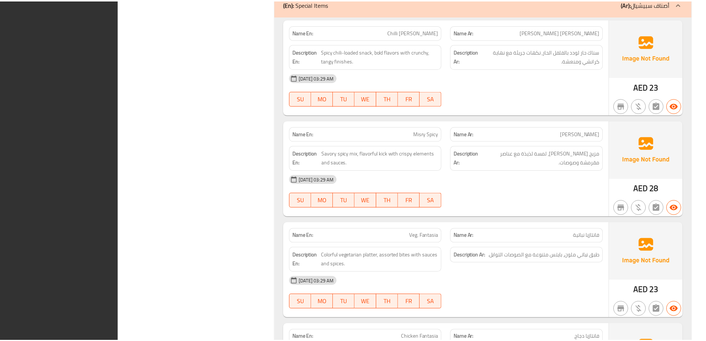
scroll to position [3836, 0]
